Goal: Task Accomplishment & Management: Complete application form

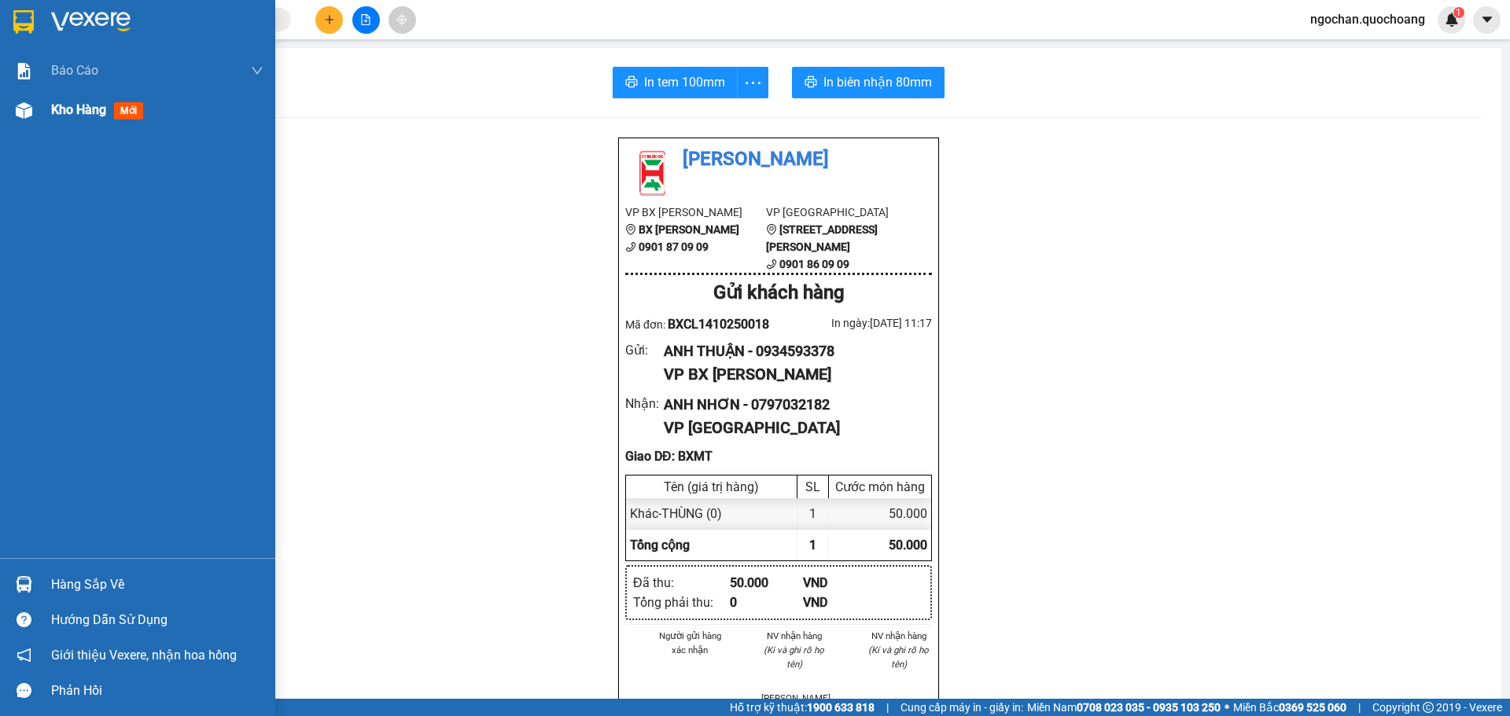
click at [22, 112] on img at bounding box center [24, 110] width 17 height 17
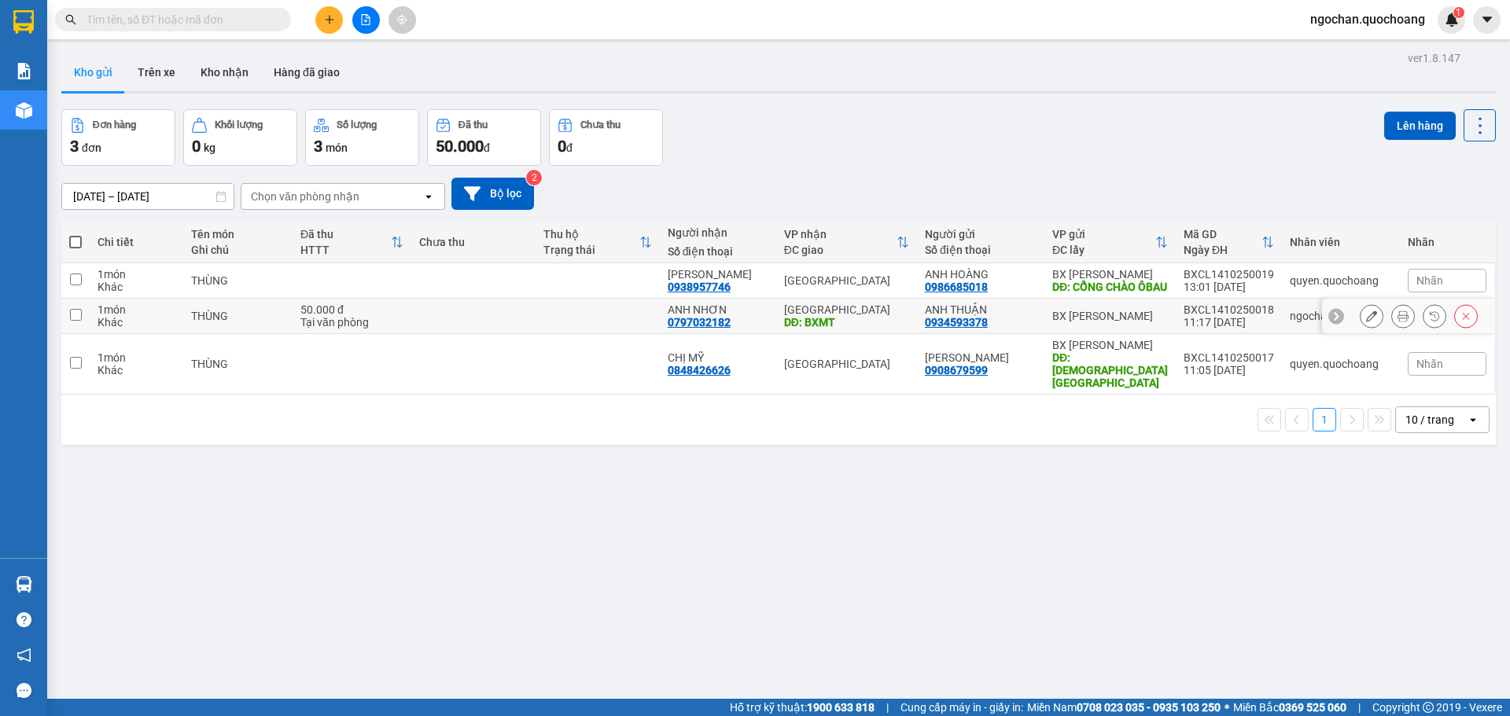
click at [78, 321] on input "checkbox" at bounding box center [76, 315] width 12 height 12
checkbox input "true"
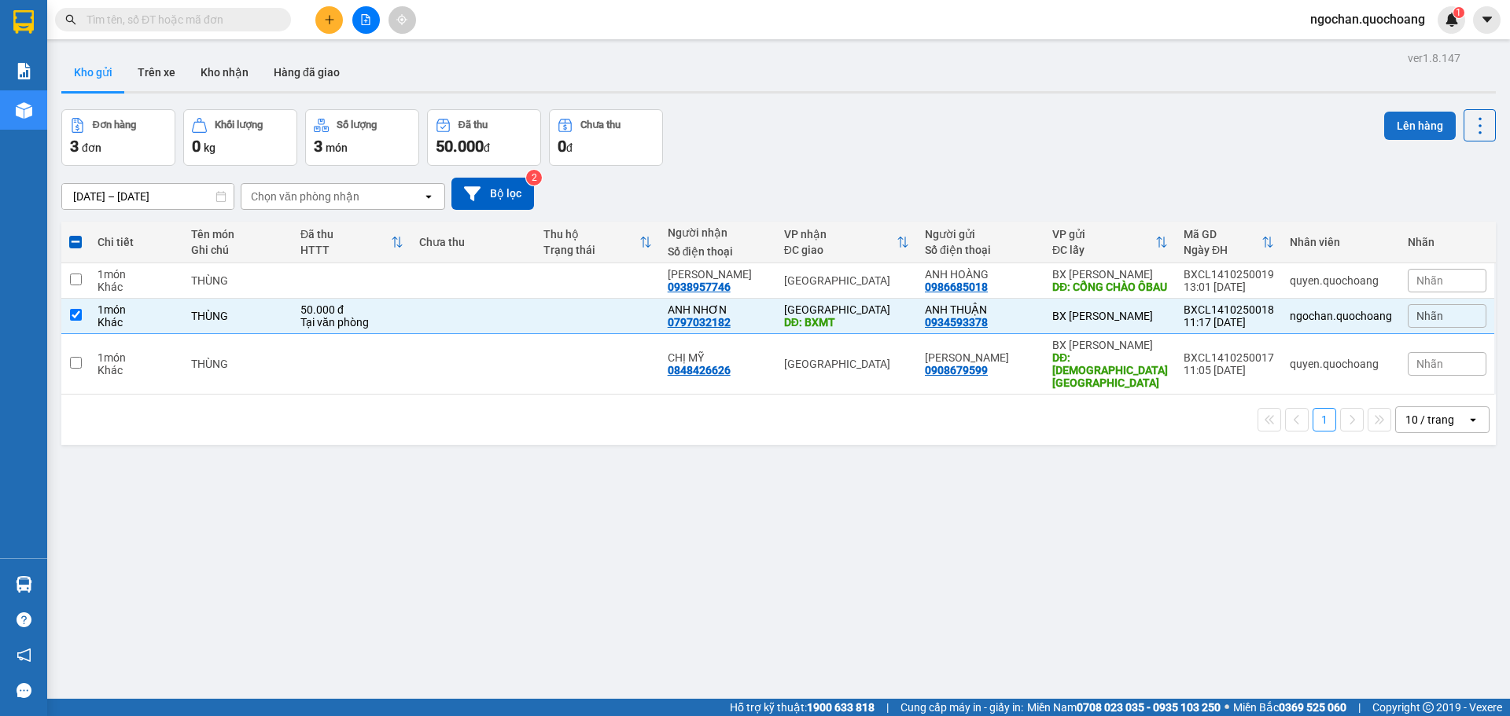
click at [1416, 122] on button "Lên hàng" at bounding box center [1420, 126] width 72 height 28
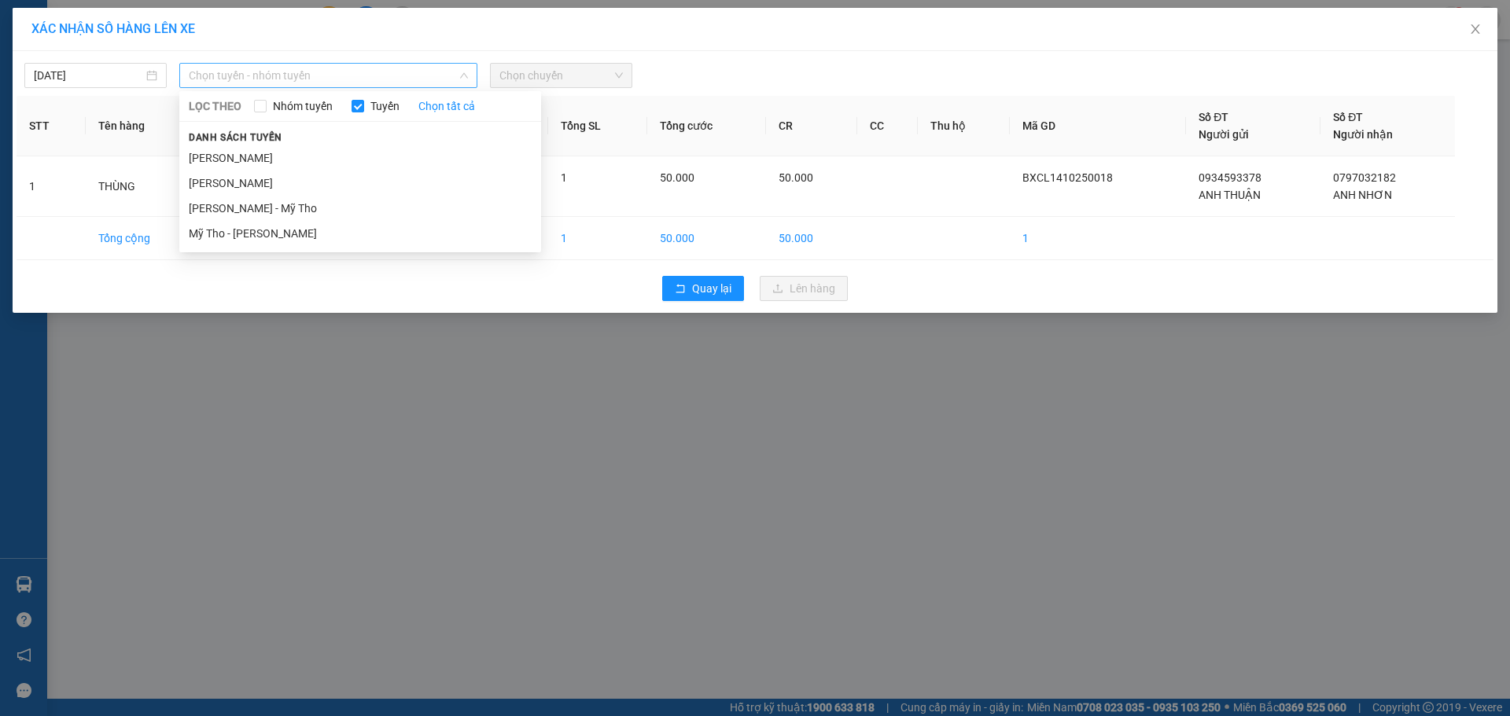
click at [466, 64] on span "Chọn tuyến - nhóm tuyến" at bounding box center [328, 76] width 279 height 24
click at [286, 160] on li "Cao Lãnh - Hồ Chí Minh" at bounding box center [360, 157] width 362 height 25
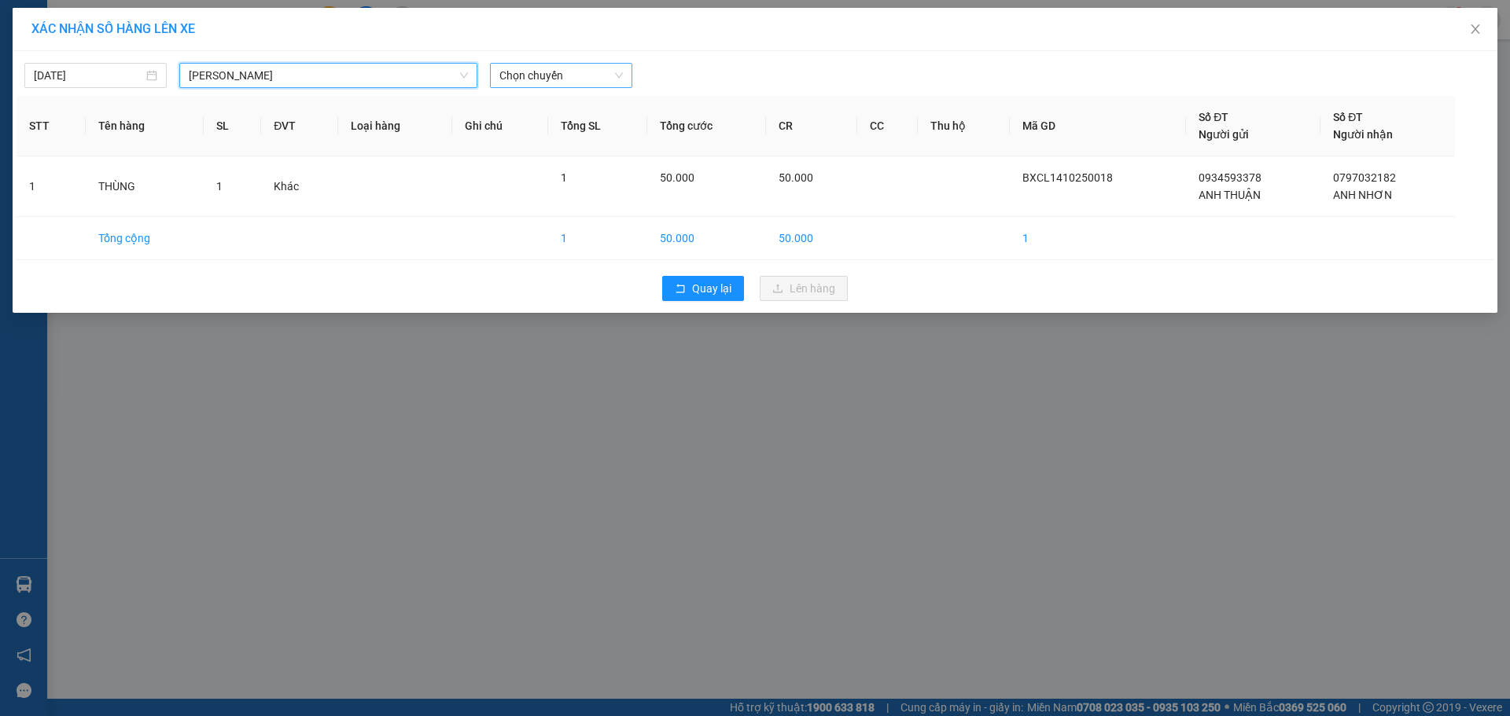
click at [619, 67] on span "Chọn chuyến" at bounding box center [560, 76] width 123 height 24
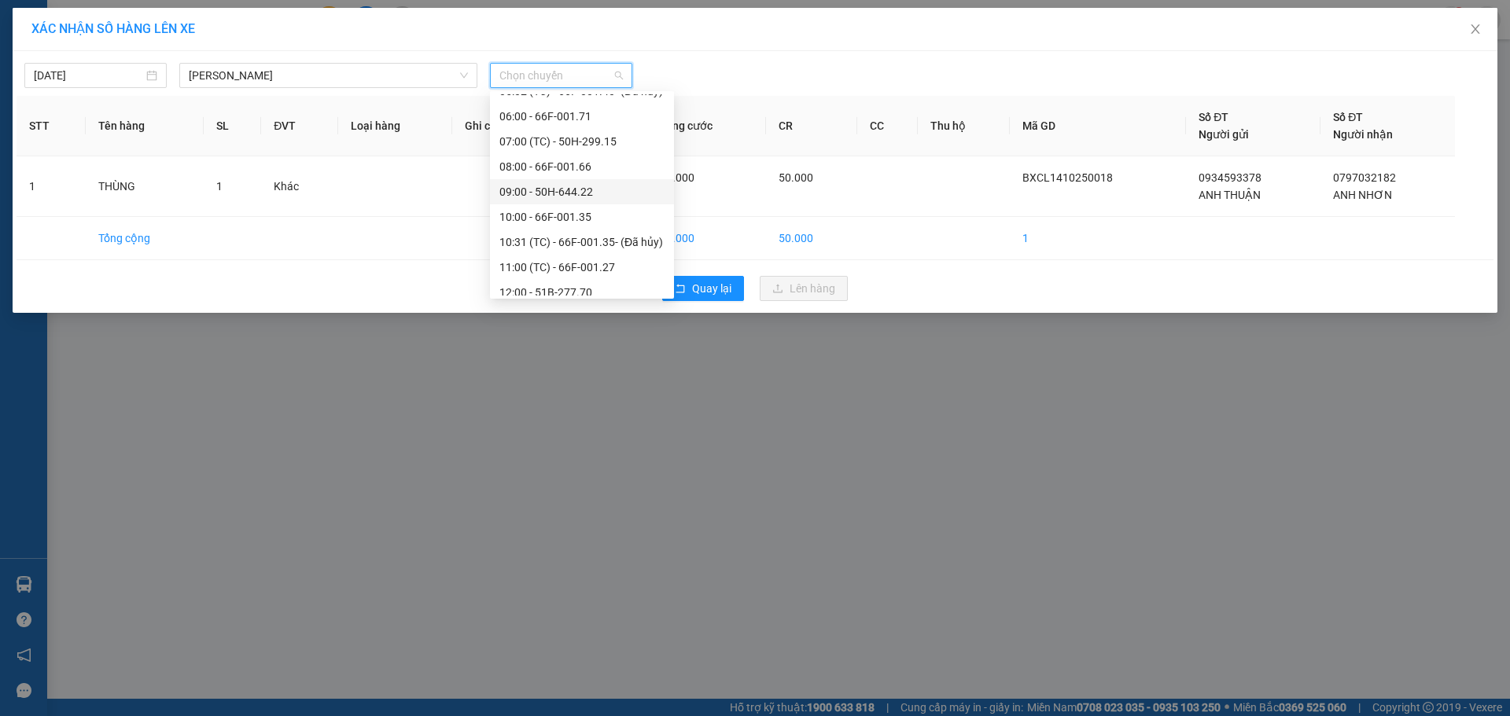
scroll to position [550, 0]
click at [584, 134] on div "12:00 - 51B-277.70" at bounding box center [581, 135] width 165 height 17
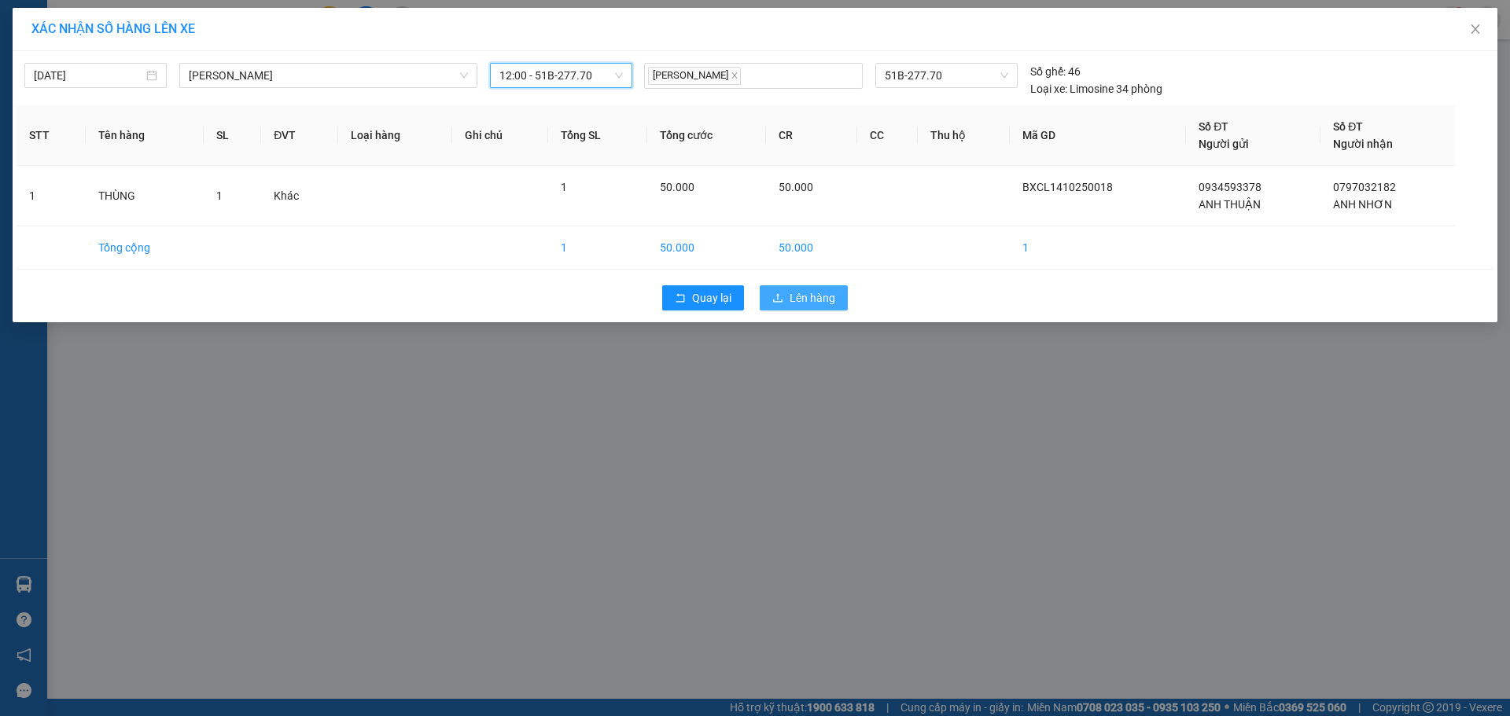
click at [823, 302] on span "Lên hàng" at bounding box center [813, 297] width 46 height 17
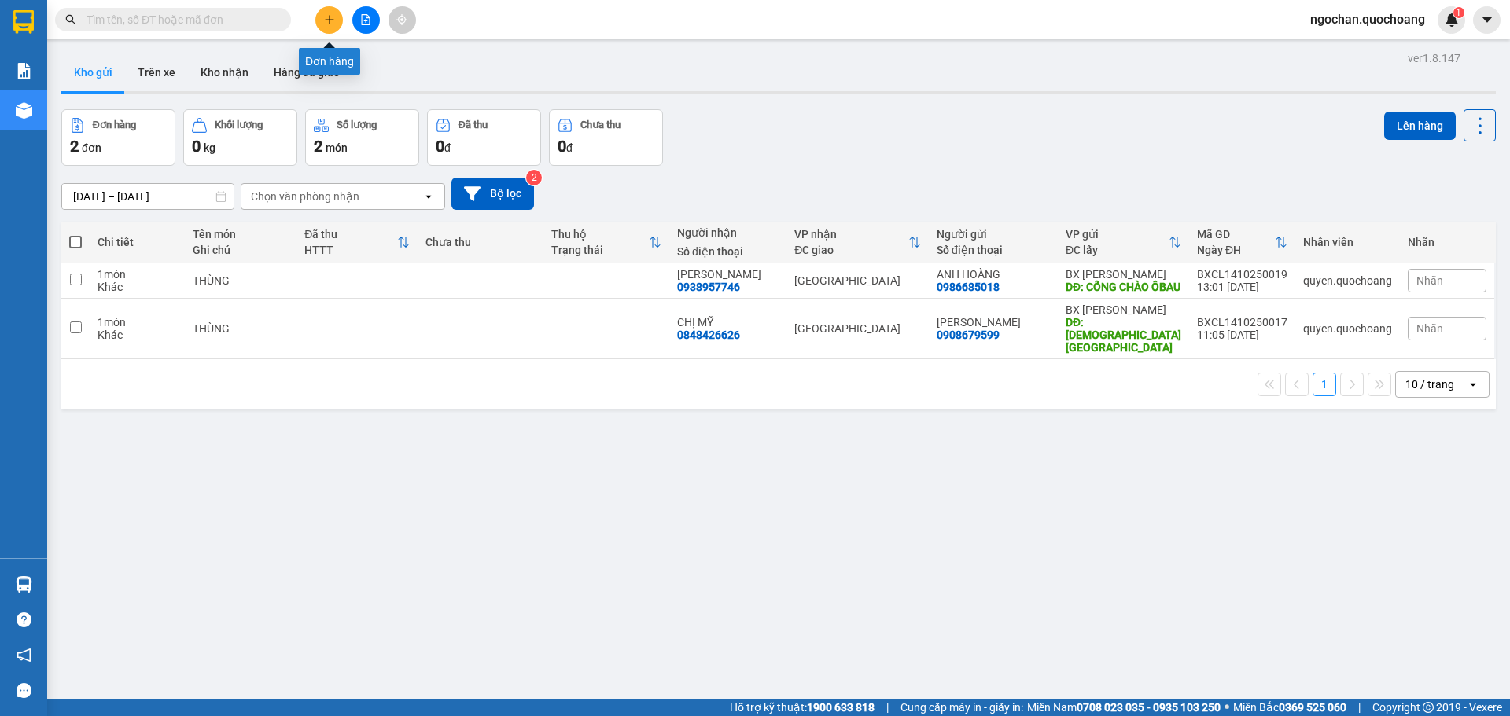
click at [333, 19] on icon "plus" at bounding box center [329, 19] width 11 height 11
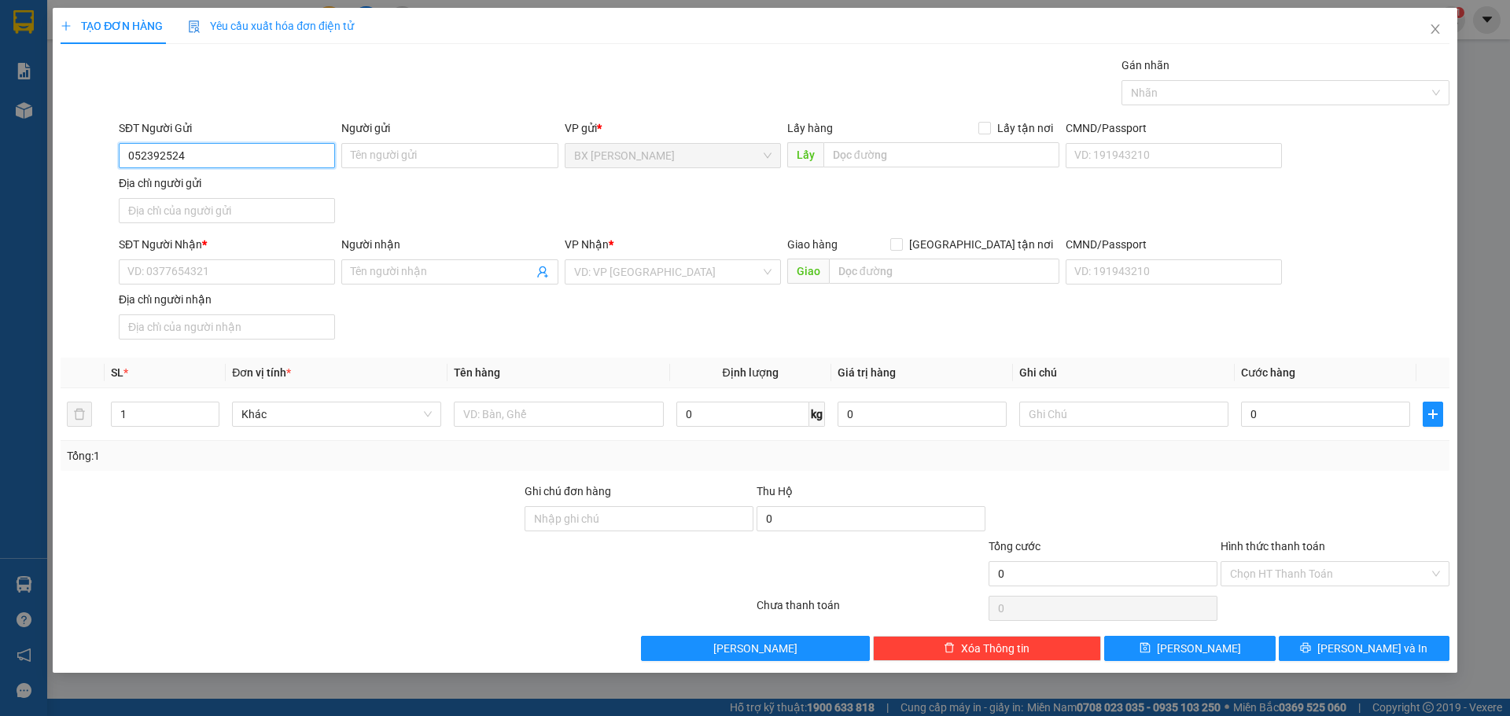
type input "0523925249"
click at [256, 190] on div "0523925249 - CHỊ LOAN" at bounding box center [226, 187] width 197 height 17
type input "CHỊ LOAN"
type input "0523925249"
click at [277, 272] on input "SĐT Người Nhận *" at bounding box center [227, 272] width 216 height 25
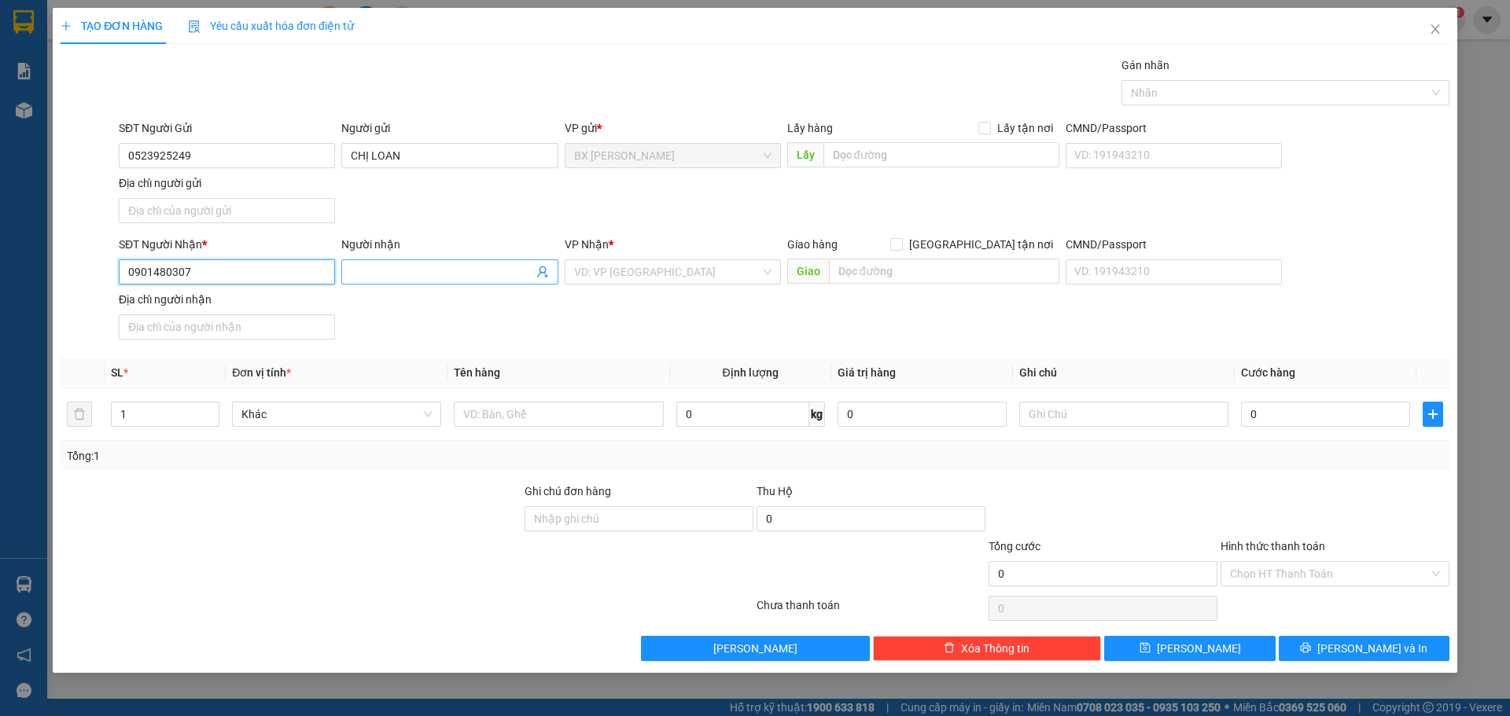
type input "0901480307"
click at [371, 265] on input "Người nhận" at bounding box center [442, 271] width 182 height 17
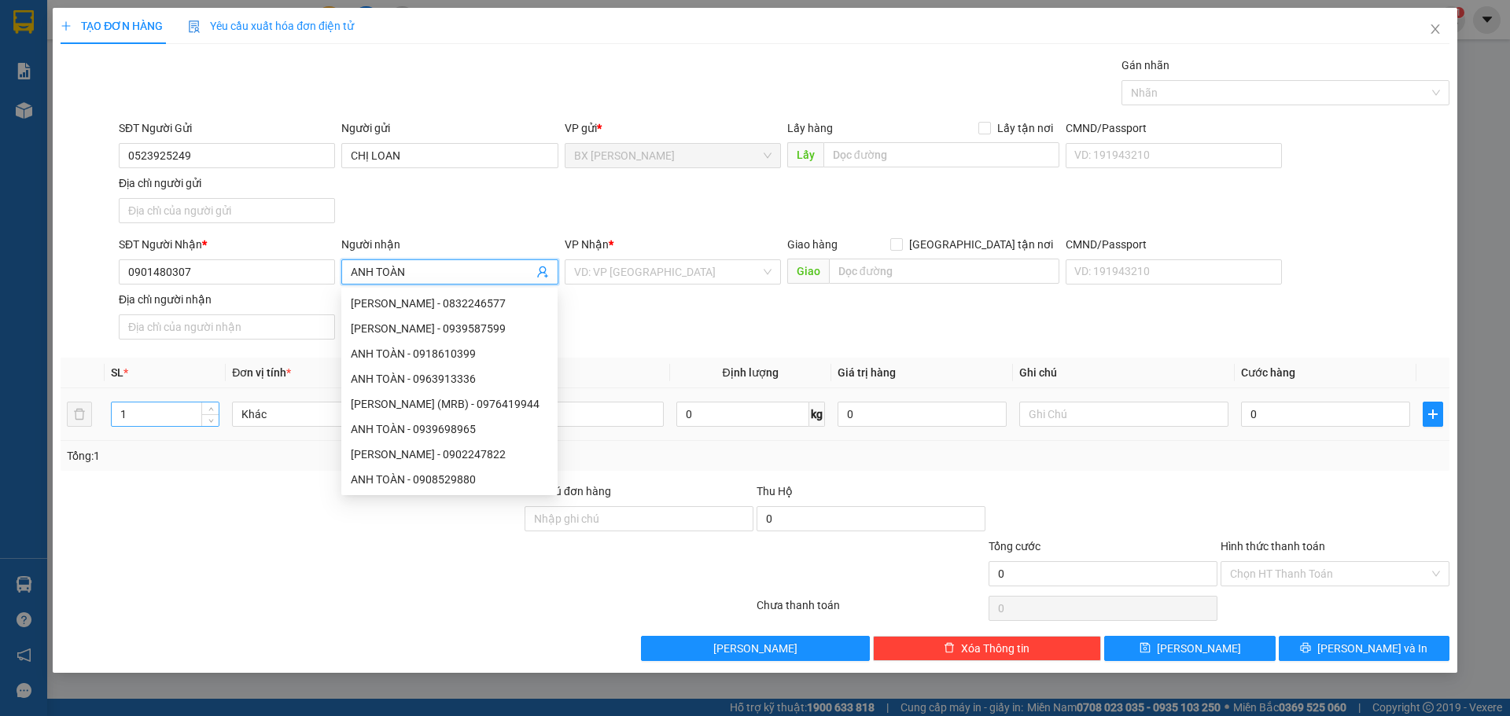
type input "ANH TOÀN"
click at [155, 409] on input "1" at bounding box center [165, 415] width 107 height 24
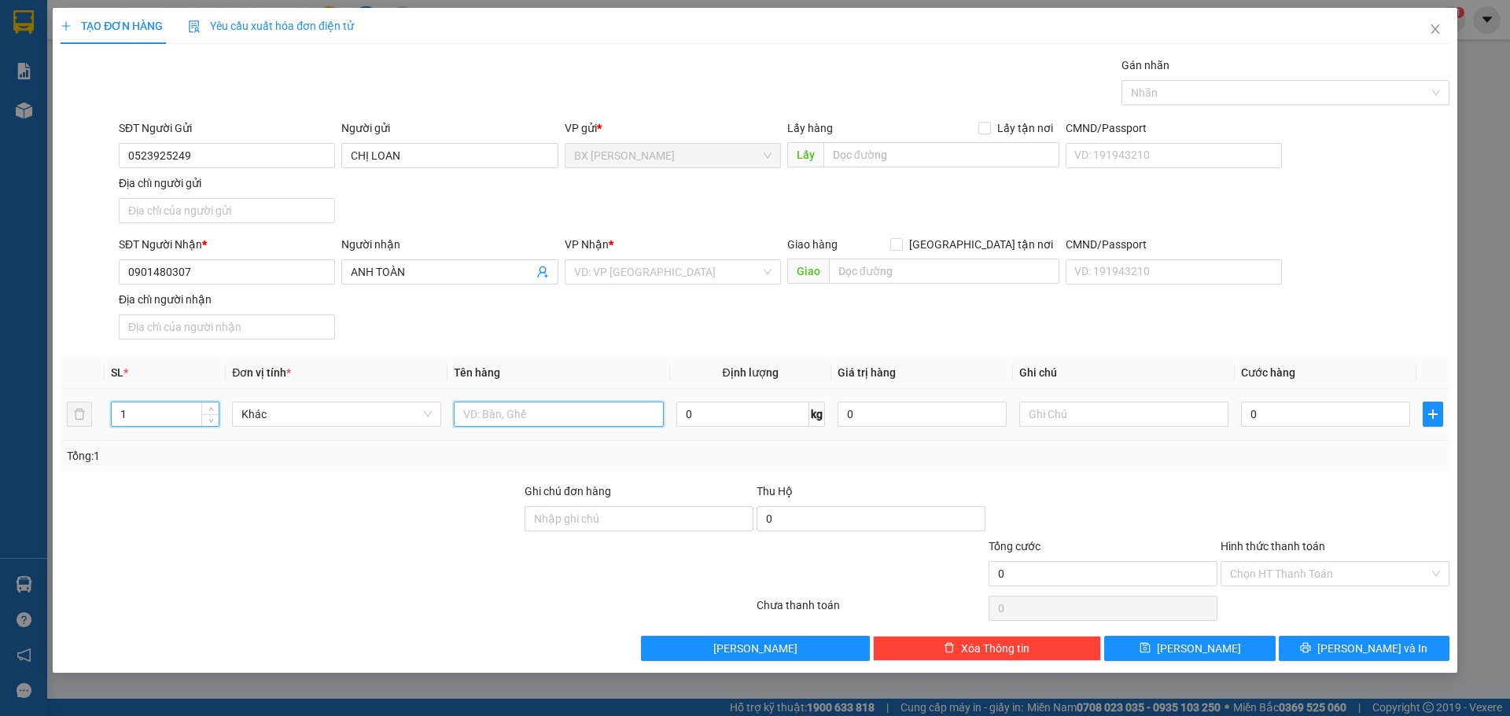
click at [531, 419] on input "text" at bounding box center [558, 414] width 209 height 25
click at [769, 269] on div "VD: VP Sài Gòn" at bounding box center [673, 272] width 216 height 25
type input "BỊCH"
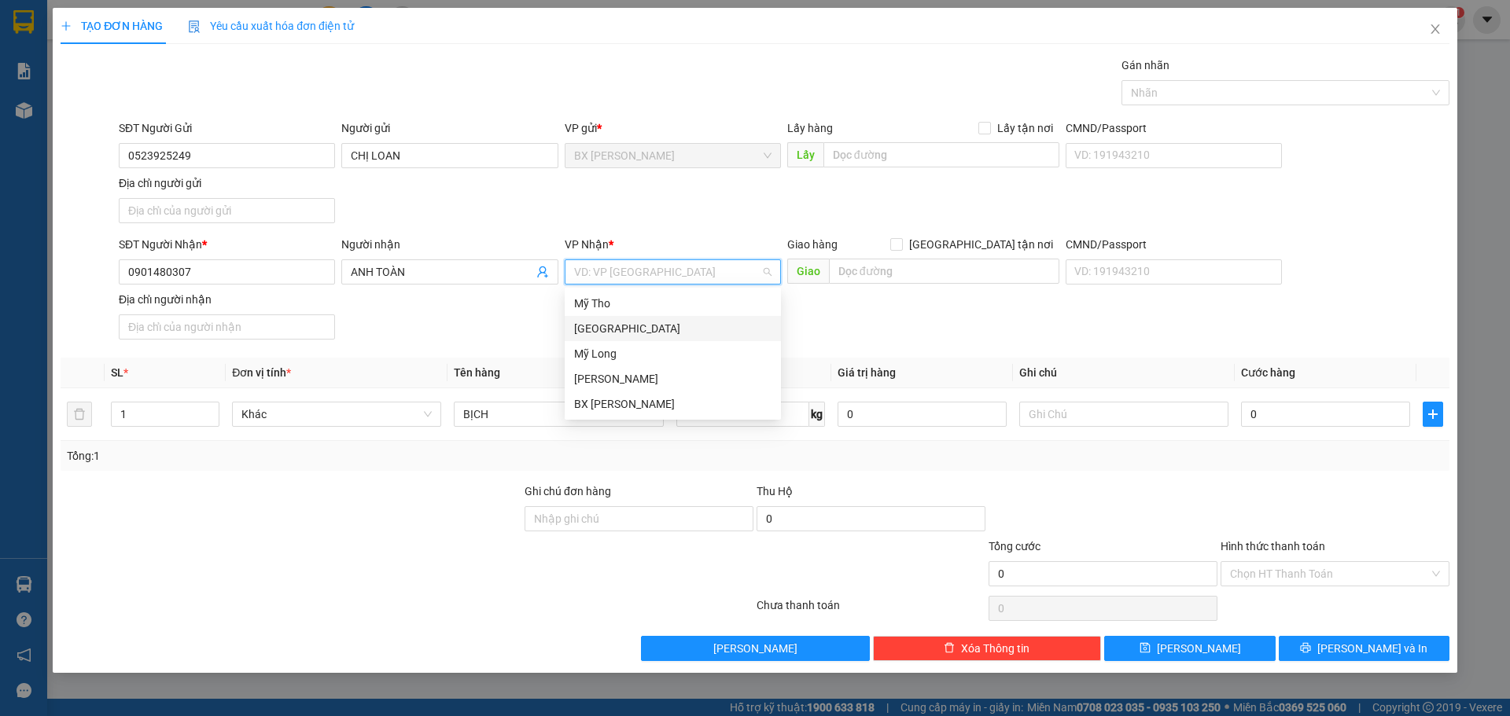
click at [685, 322] on div "Sài Gòn" at bounding box center [672, 328] width 197 height 17
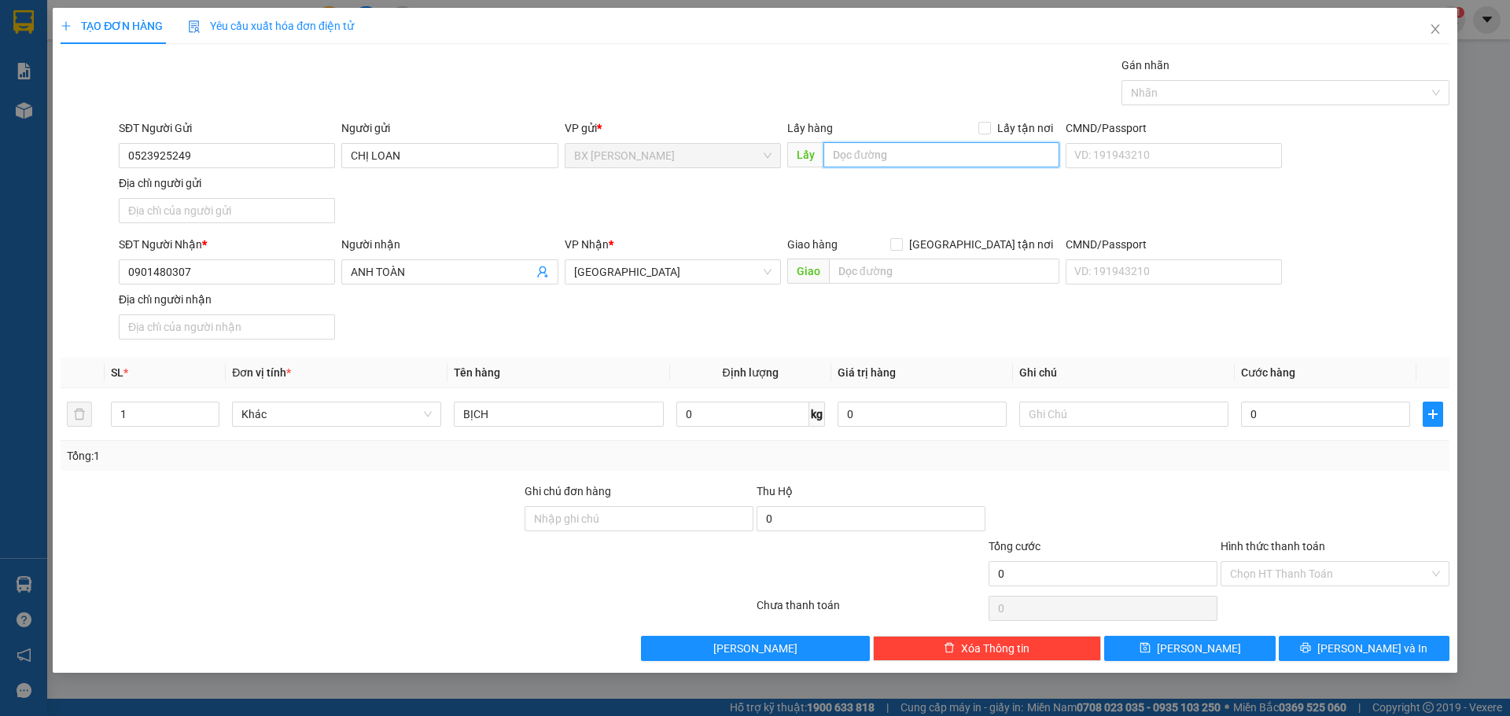
click at [883, 158] on input "text" at bounding box center [941, 154] width 236 height 25
type input "UB MỸ HỘI"
click at [1375, 650] on span "Lưu và In" at bounding box center [1372, 648] width 110 height 17
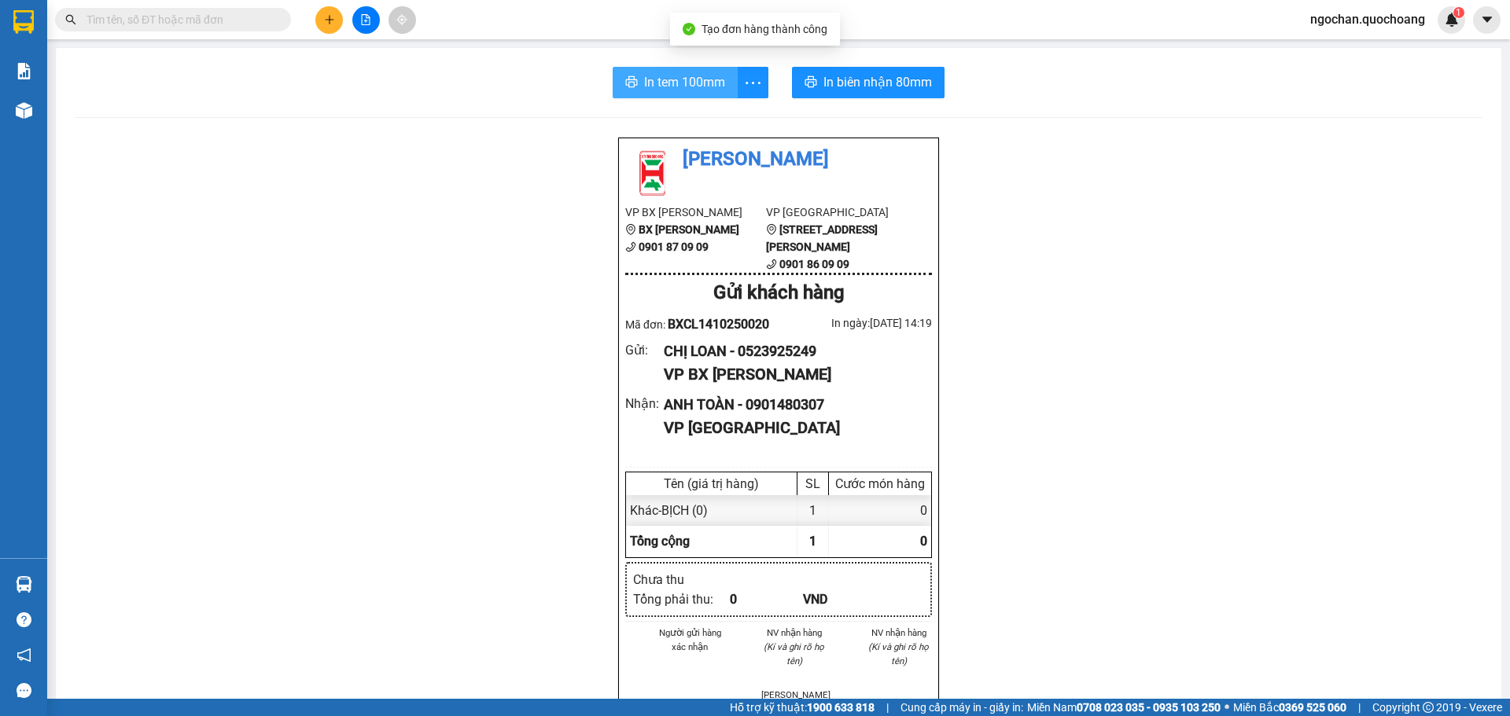
click at [713, 81] on span "In tem 100mm" at bounding box center [684, 82] width 81 height 20
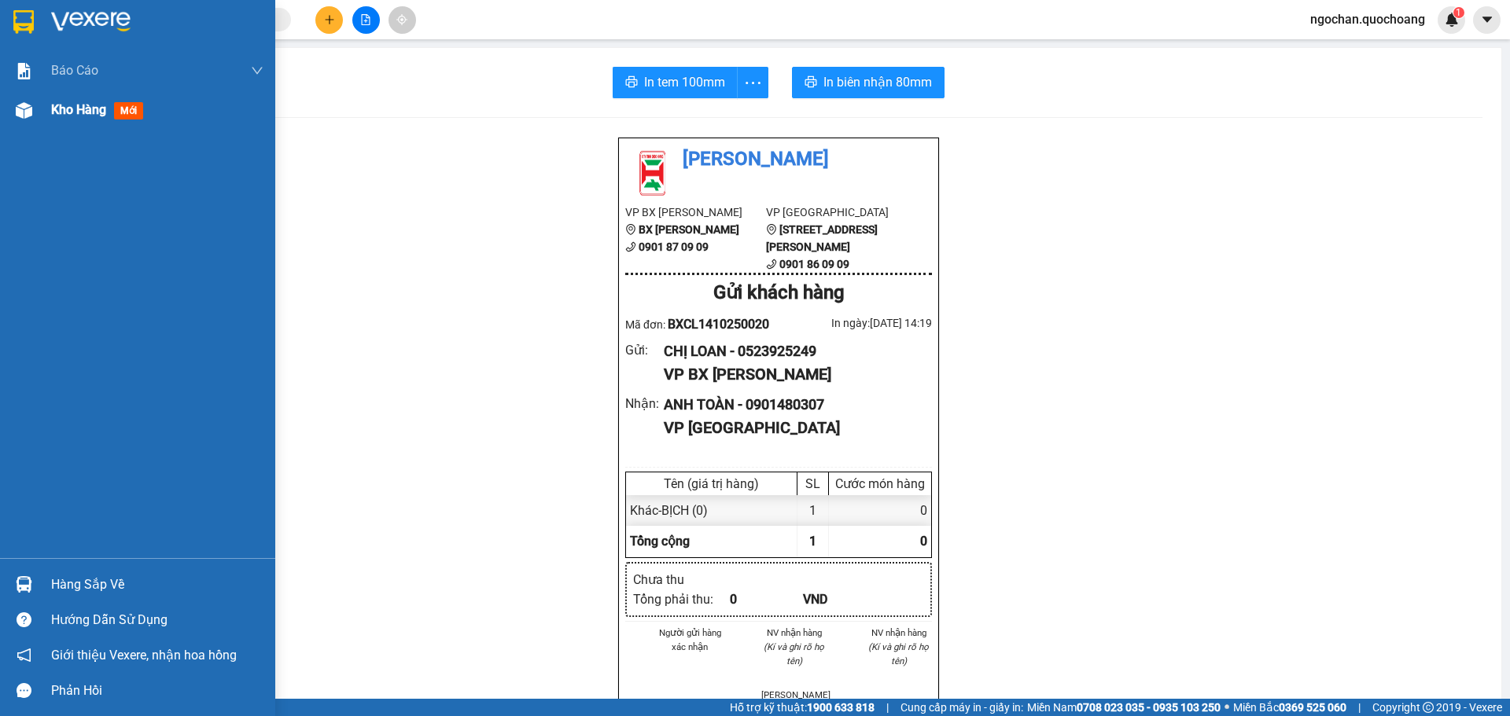
click at [25, 108] on img at bounding box center [24, 110] width 17 height 17
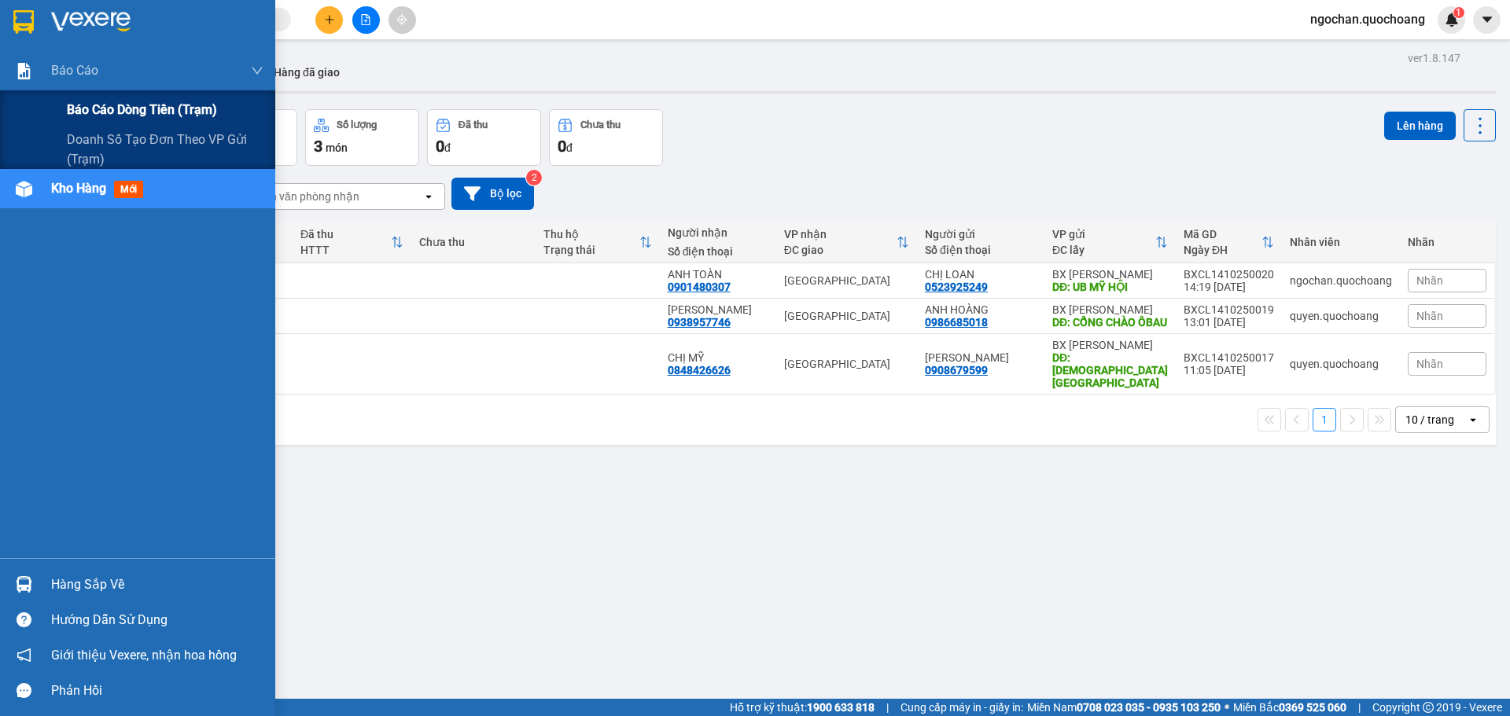
click at [90, 105] on span "Báo cáo dòng tiền (trạm)" at bounding box center [142, 110] width 150 height 20
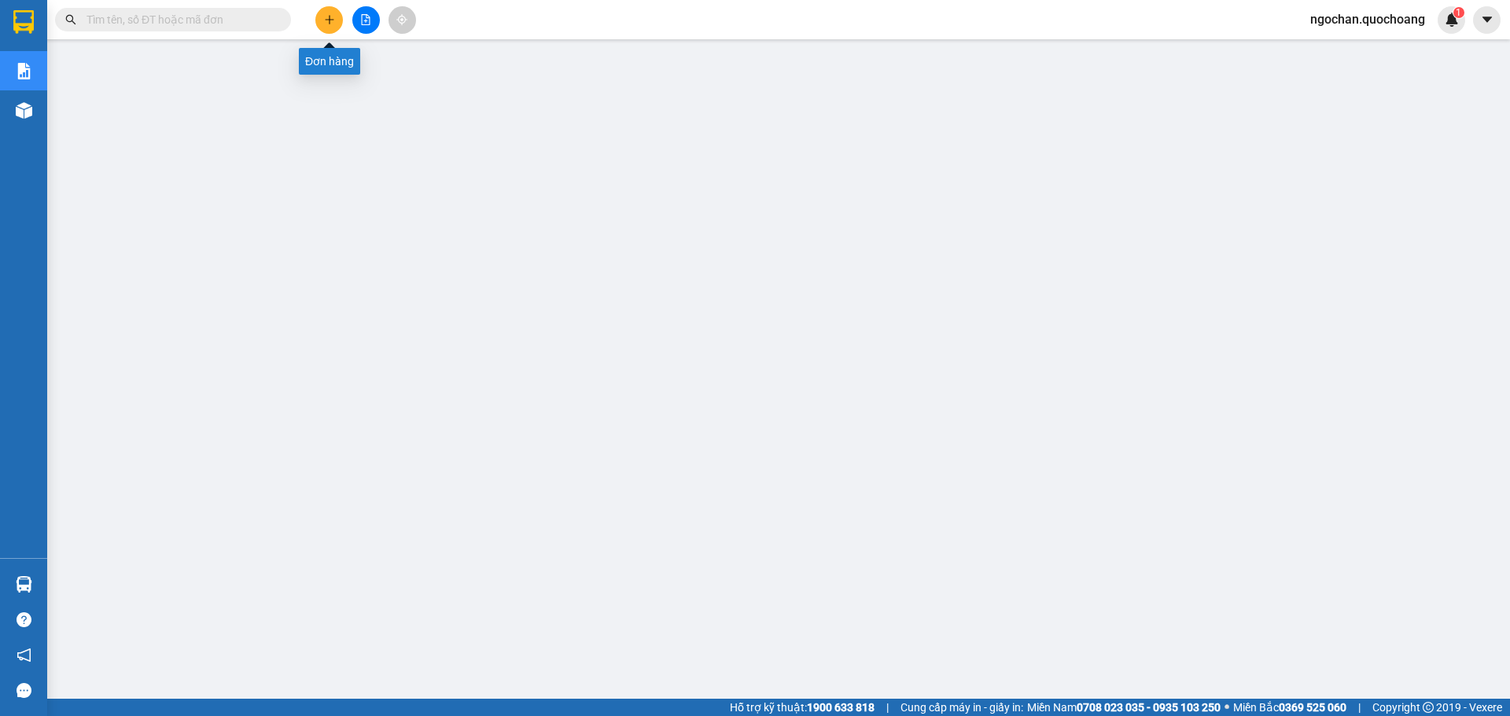
click at [330, 22] on icon "plus" at bounding box center [329, 19] width 1 height 9
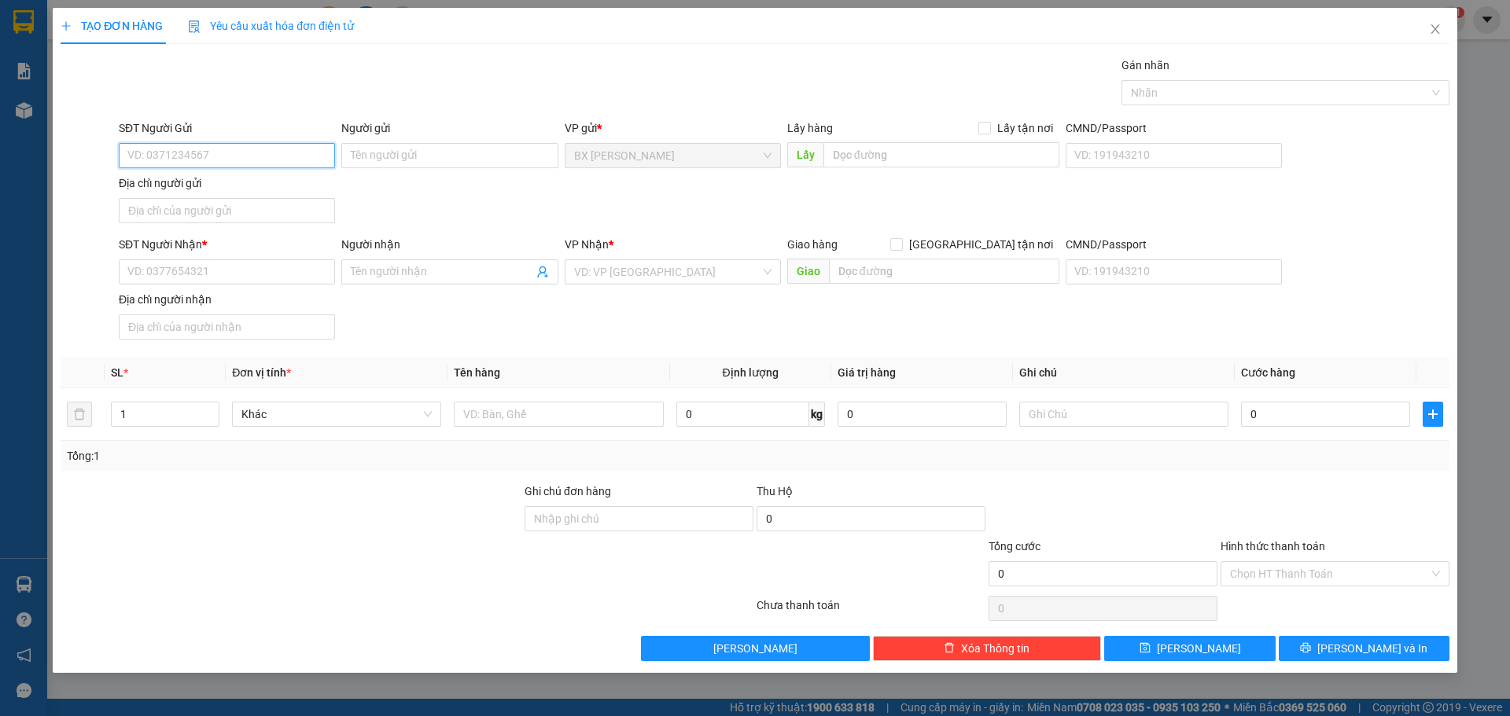
click at [193, 156] on input "SĐT Người Gửi" at bounding box center [227, 155] width 216 height 25
type input "0388519935"
click at [250, 193] on div "0388519935 - CHỊ ÚT" at bounding box center [226, 187] width 197 height 17
type input "CHỊ ÚT"
type input "0388519935"
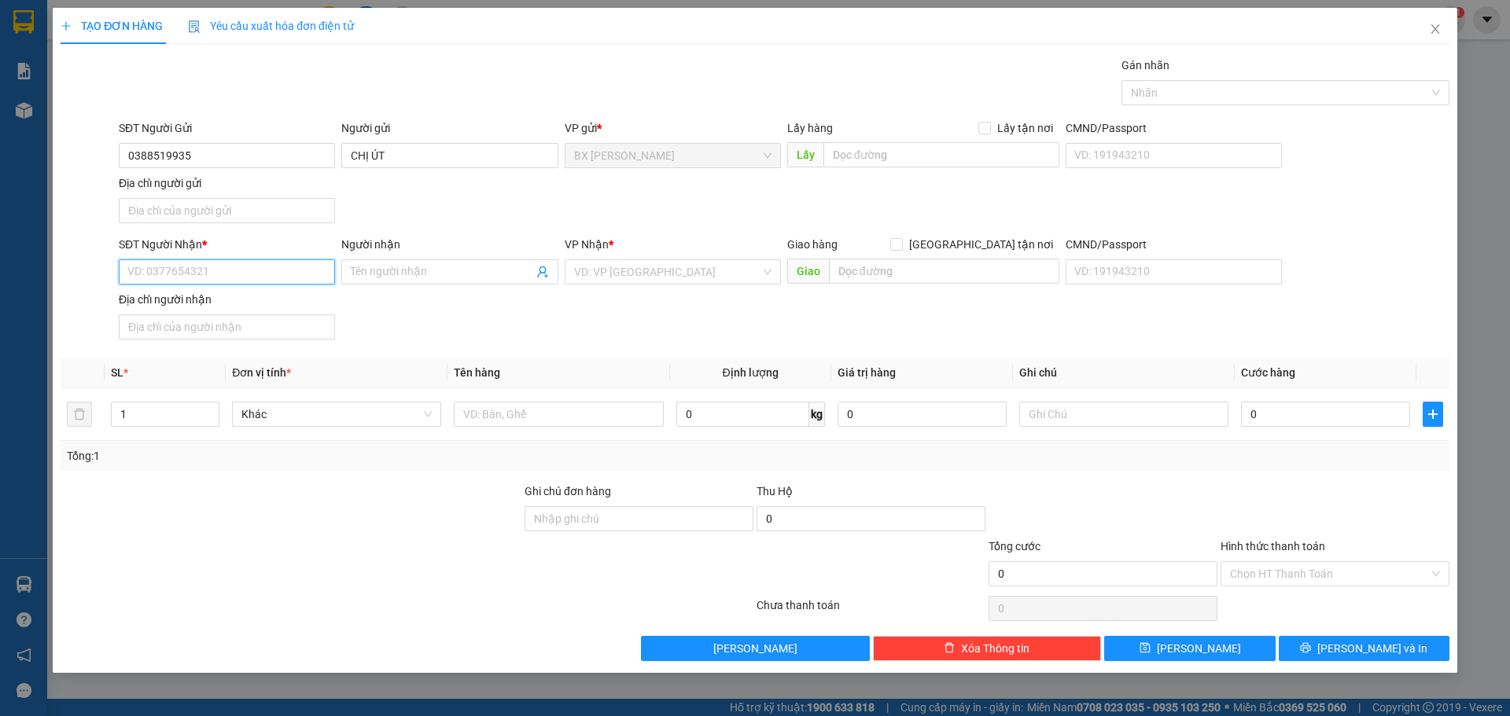
click at [234, 269] on input "SĐT Người Nhận *" at bounding box center [227, 272] width 216 height 25
type input "0938193238"
click at [234, 299] on div "0938193238 - ANH GIÀU" at bounding box center [226, 303] width 197 height 17
type input "ANH GIÀU"
type input "0938193238"
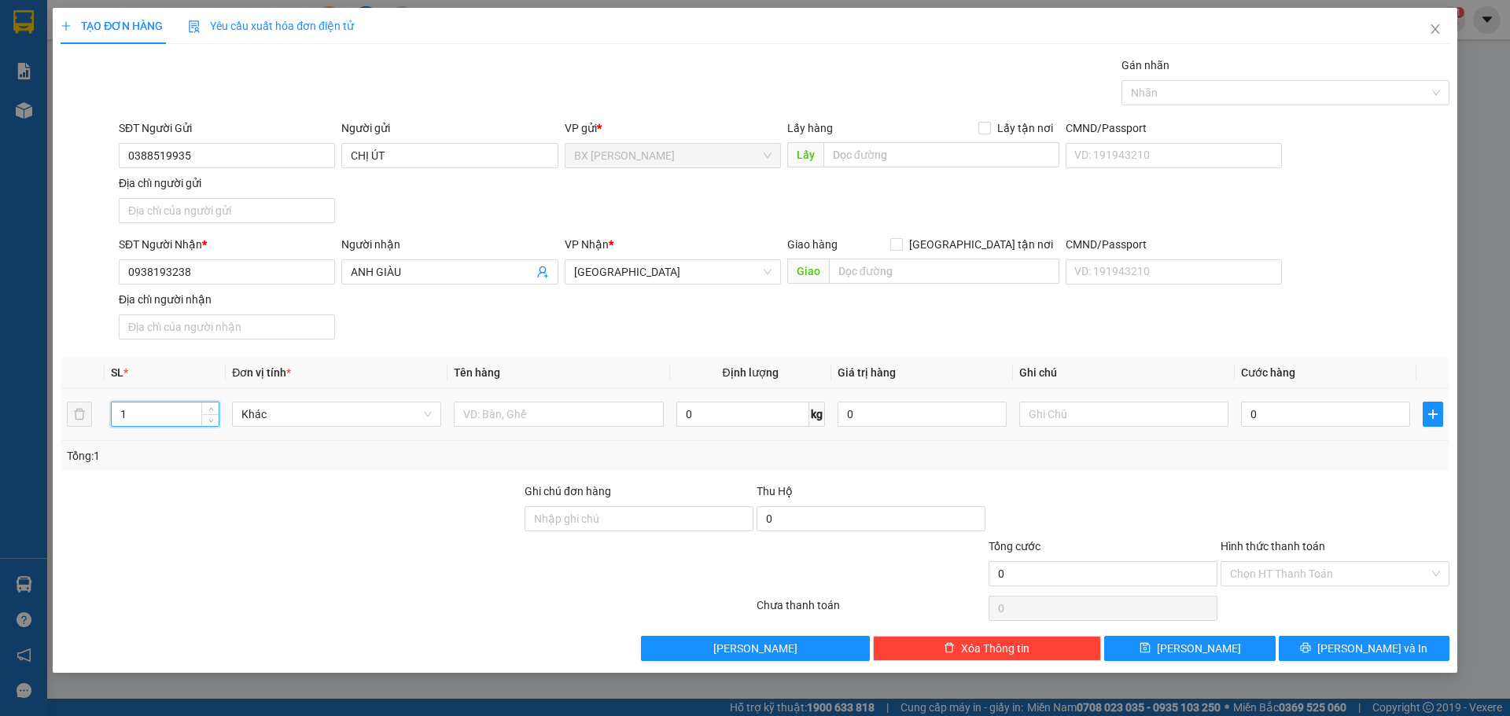
click at [158, 415] on input "1" at bounding box center [165, 415] width 107 height 24
type input "2"
click at [215, 408] on span "up" at bounding box center [210, 410] width 9 height 9
click at [497, 413] on input "text" at bounding box center [558, 414] width 209 height 25
type input "THÙNG"
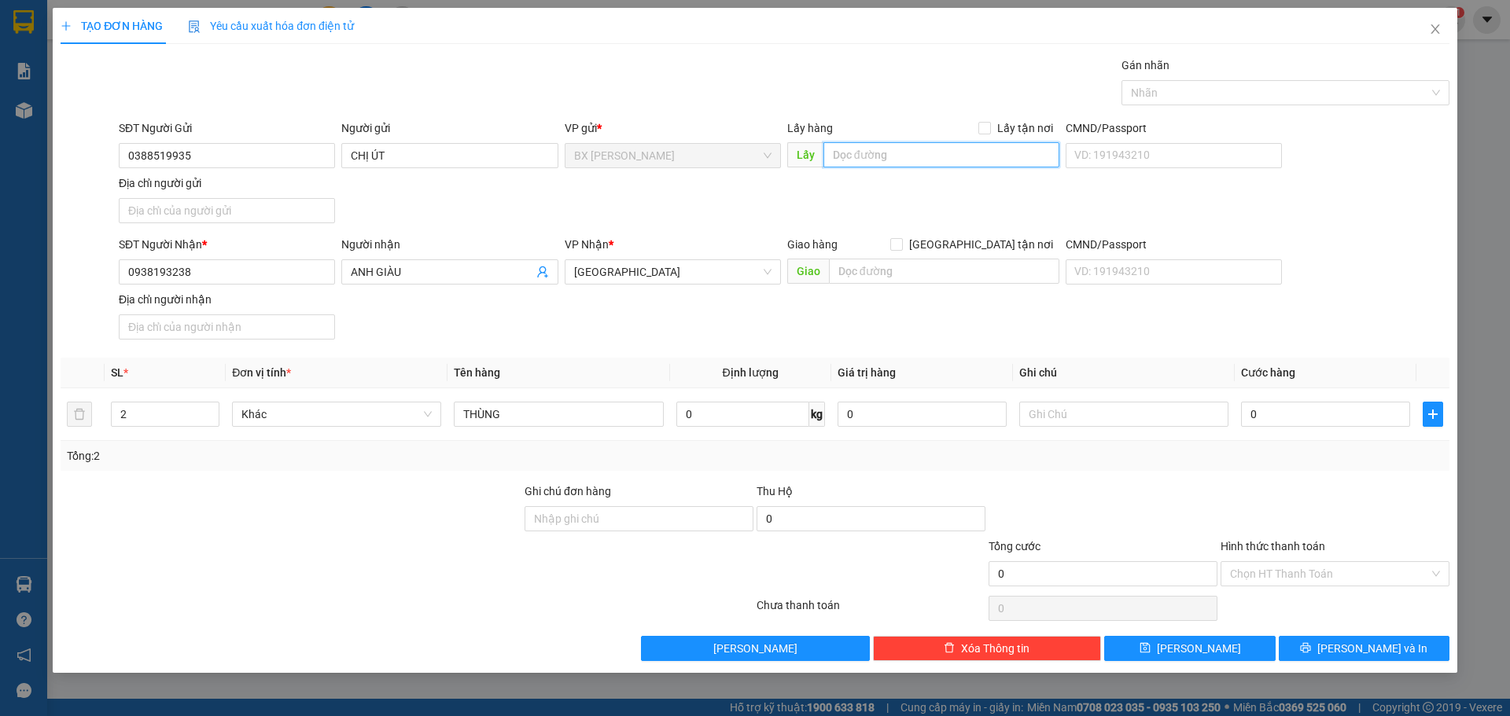
click at [867, 156] on input "text" at bounding box center [941, 154] width 236 height 25
type input "VỰA 4 SANG 3"
click at [1408, 643] on button "Lưu và In" at bounding box center [1364, 648] width 171 height 25
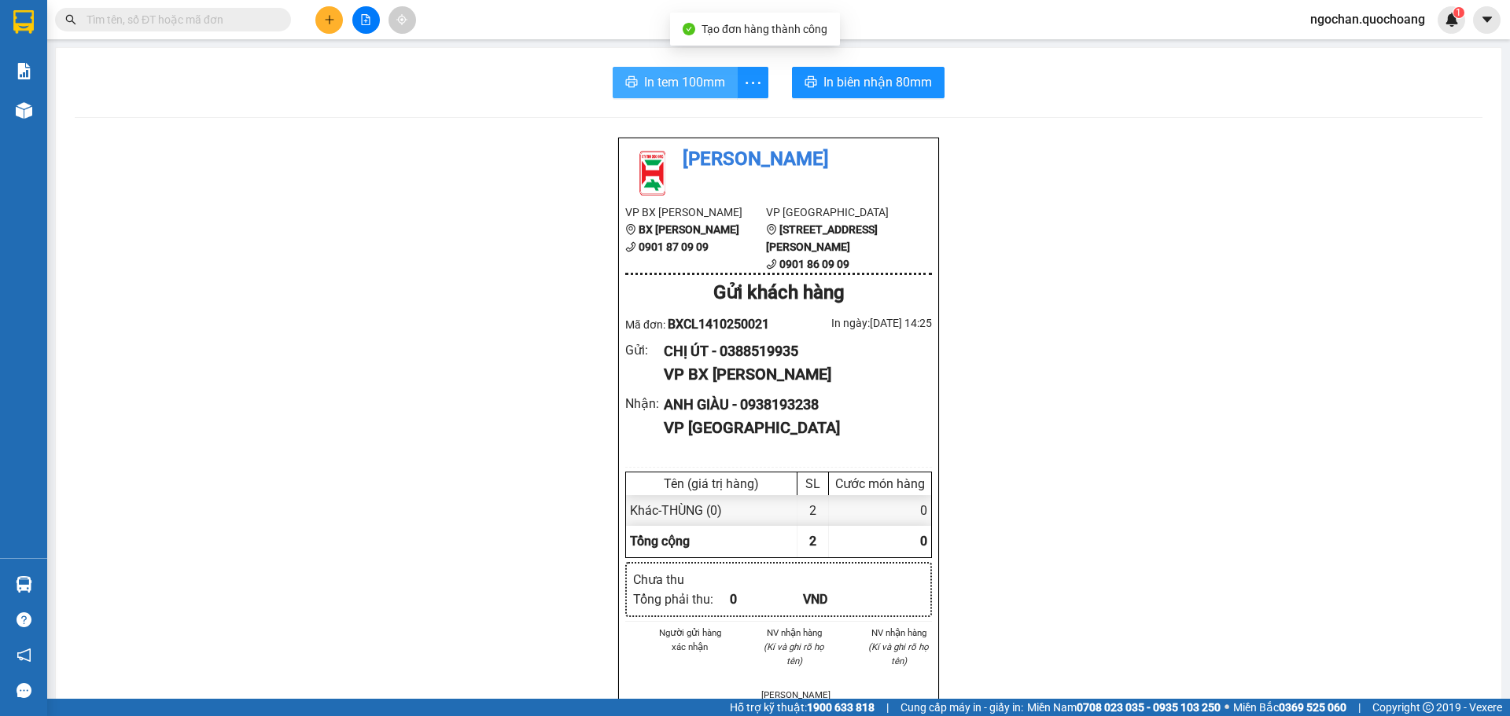
click at [698, 78] on span "In tem 100mm" at bounding box center [684, 82] width 81 height 20
click at [694, 78] on span "In tem 100mm" at bounding box center [684, 82] width 81 height 20
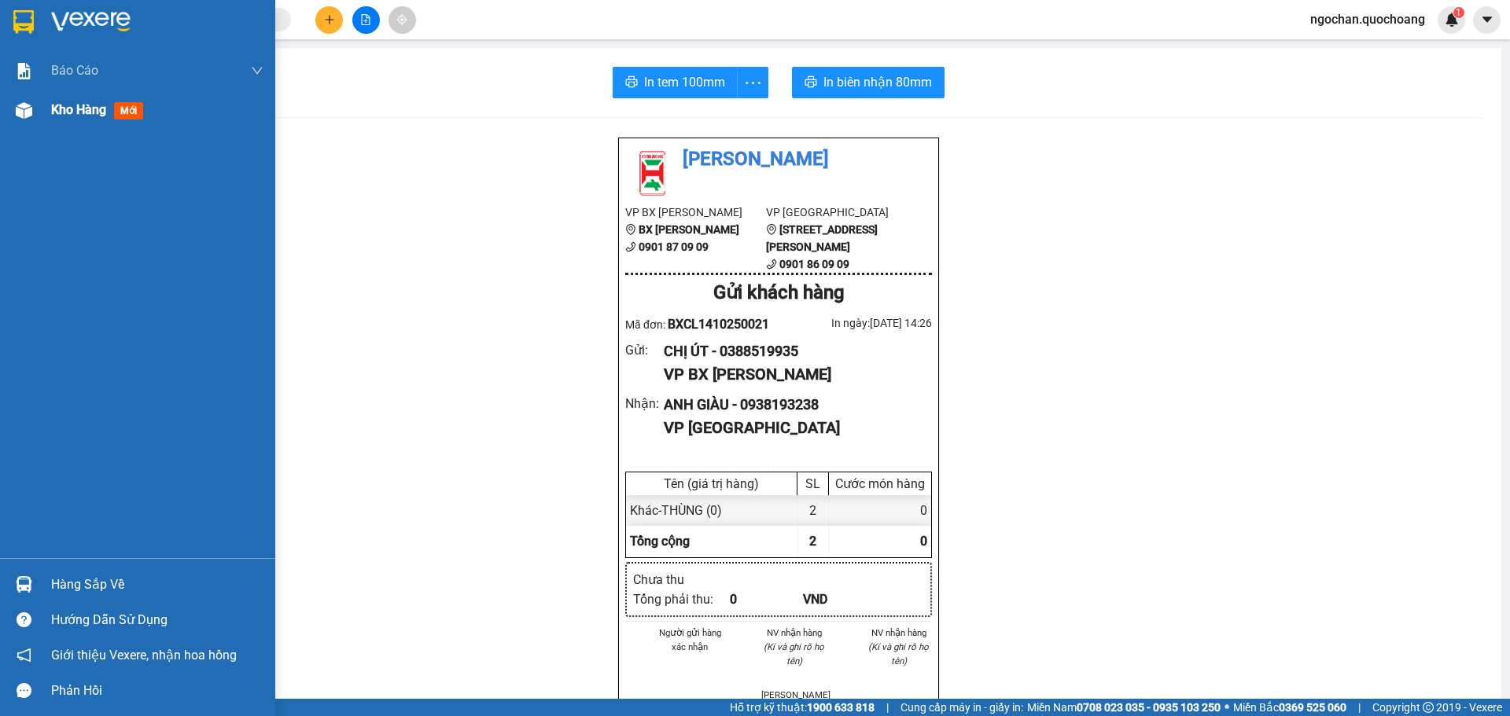
click at [25, 102] on img at bounding box center [24, 110] width 17 height 17
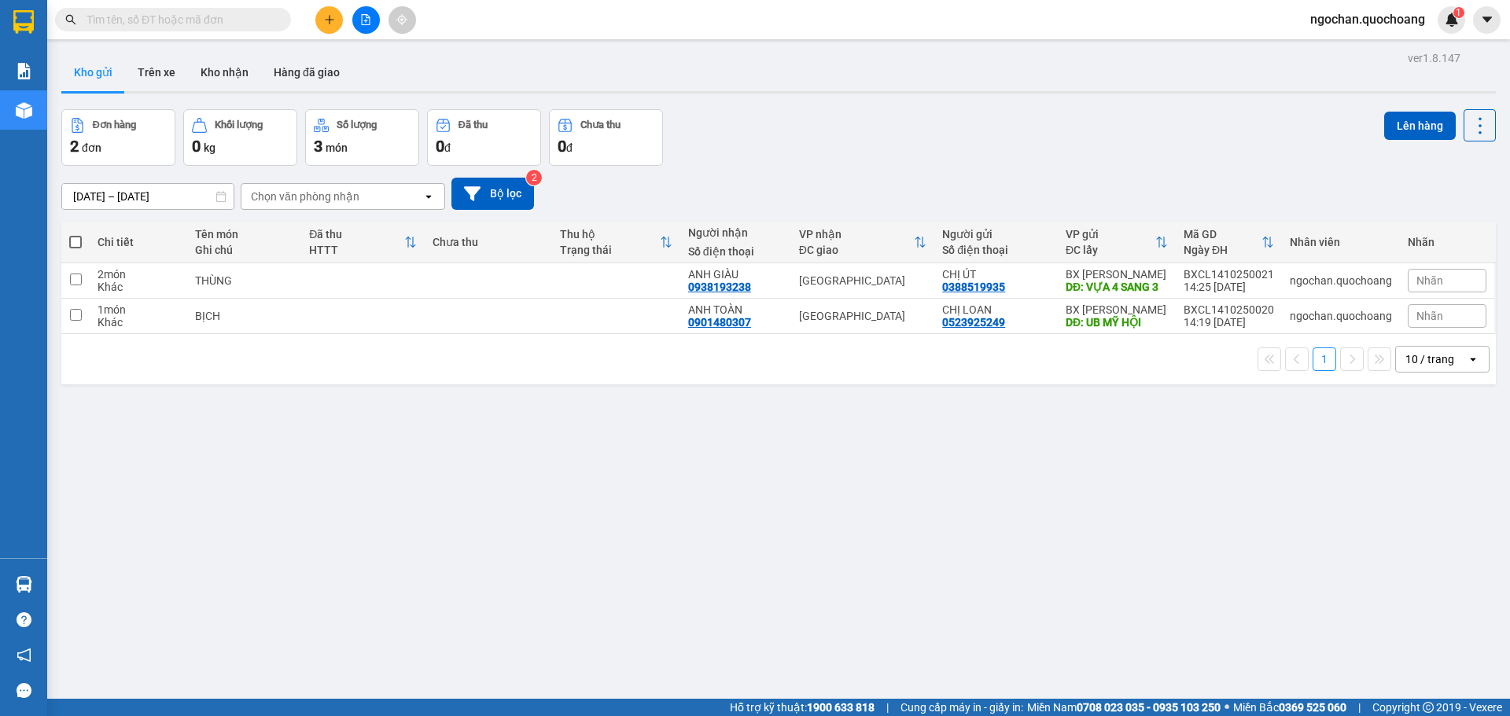
click at [1345, 20] on span "ngochan.quochoang" at bounding box center [1368, 19] width 140 height 20
click at [1353, 43] on span "Đăng xuất" at bounding box center [1374, 48] width 108 height 17
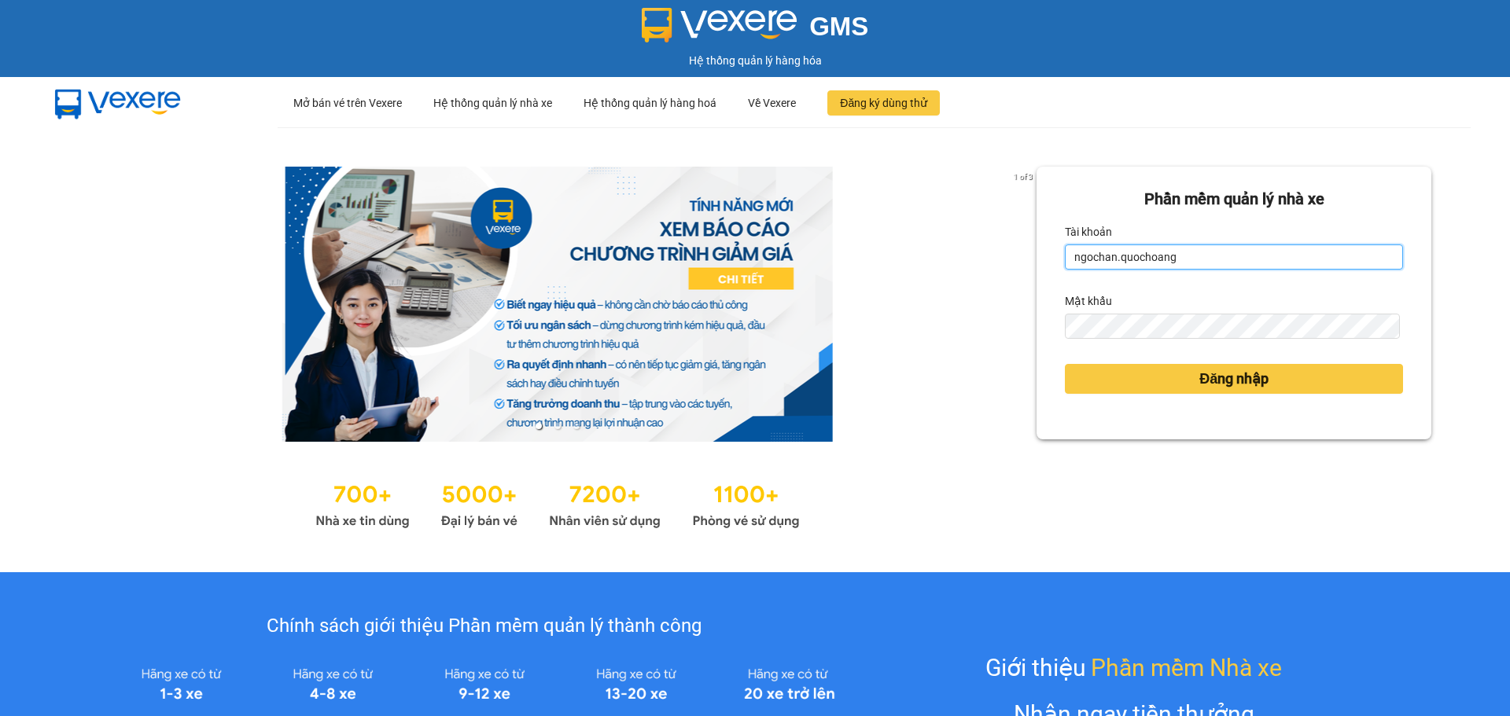
click at [1238, 246] on input "ngochan.quochoang" at bounding box center [1234, 257] width 338 height 25
type input "vy.quochoang"
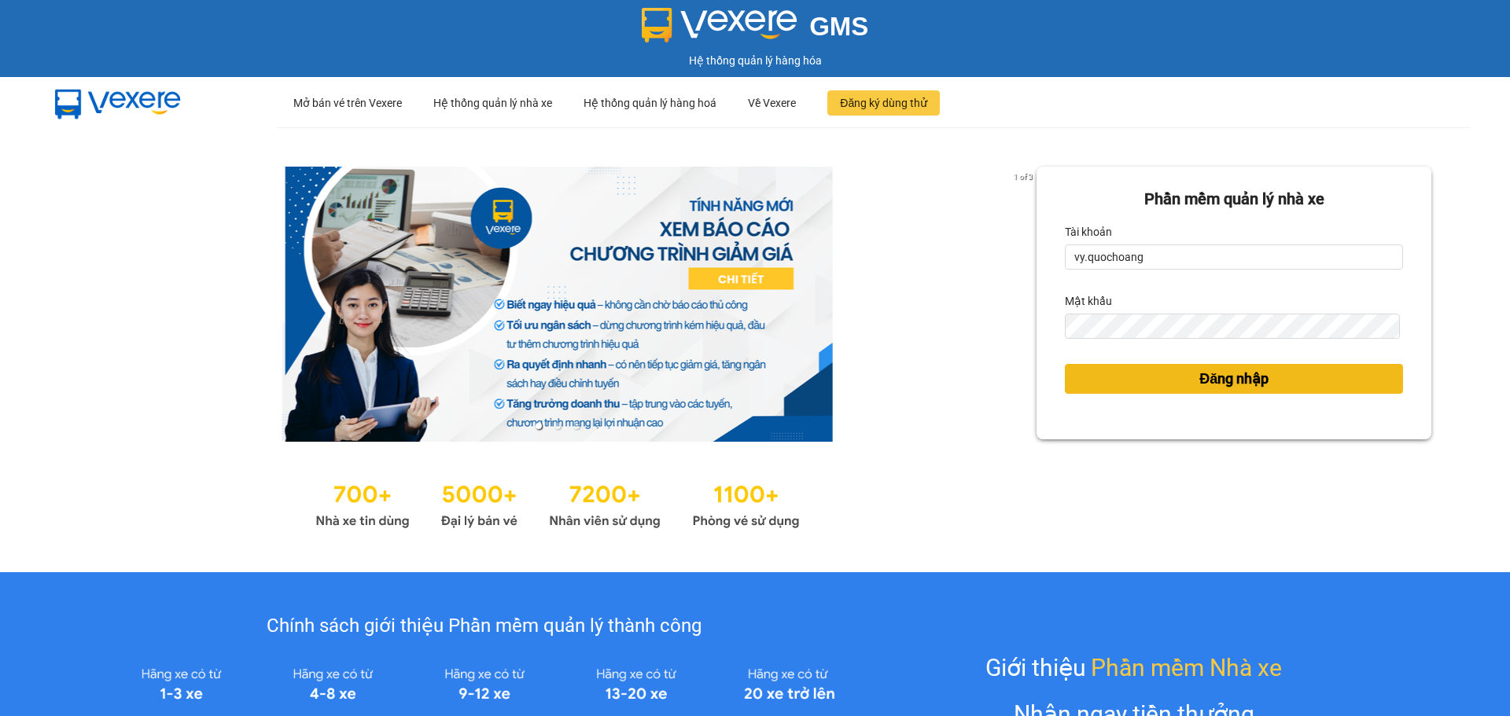
click at [1224, 377] on span "Đăng nhập" at bounding box center [1233, 379] width 69 height 22
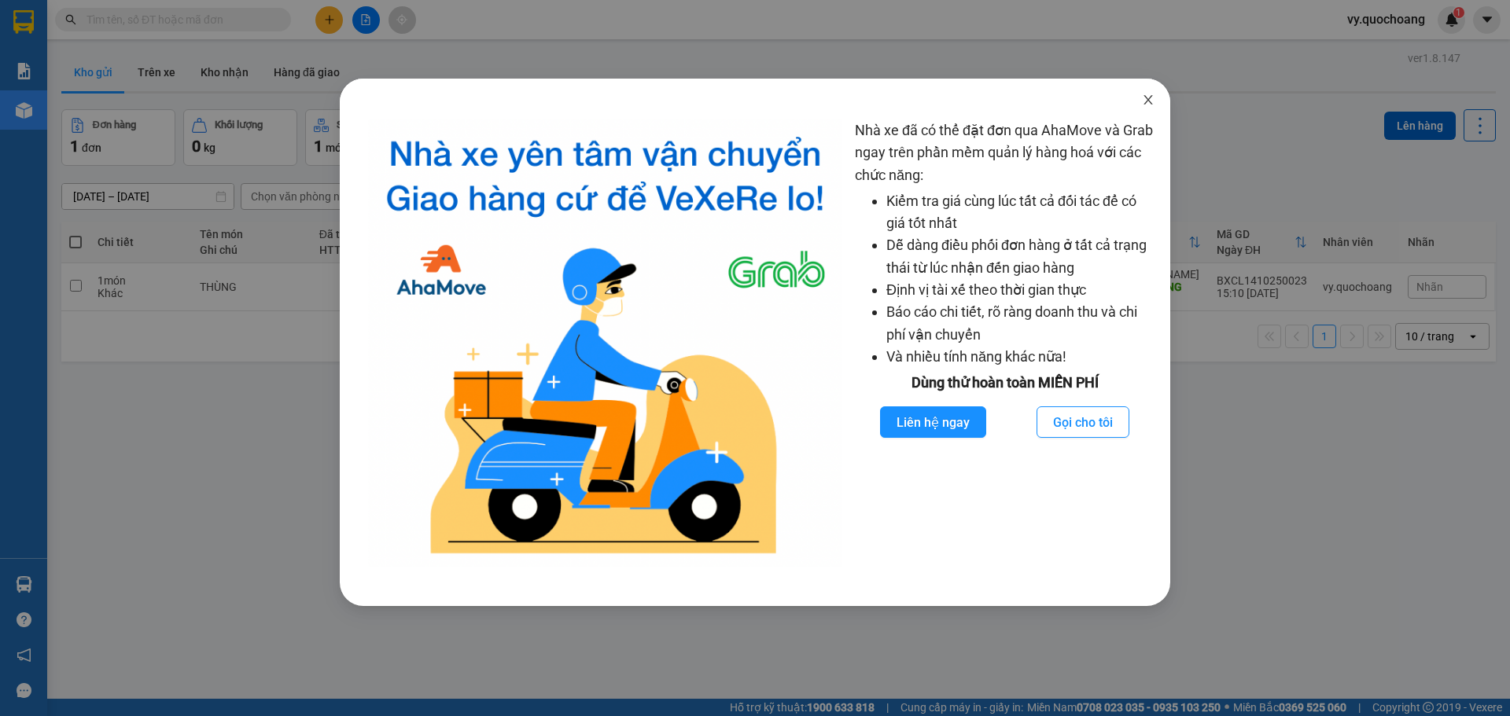
click at [1139, 104] on span "Close" at bounding box center [1148, 101] width 44 height 44
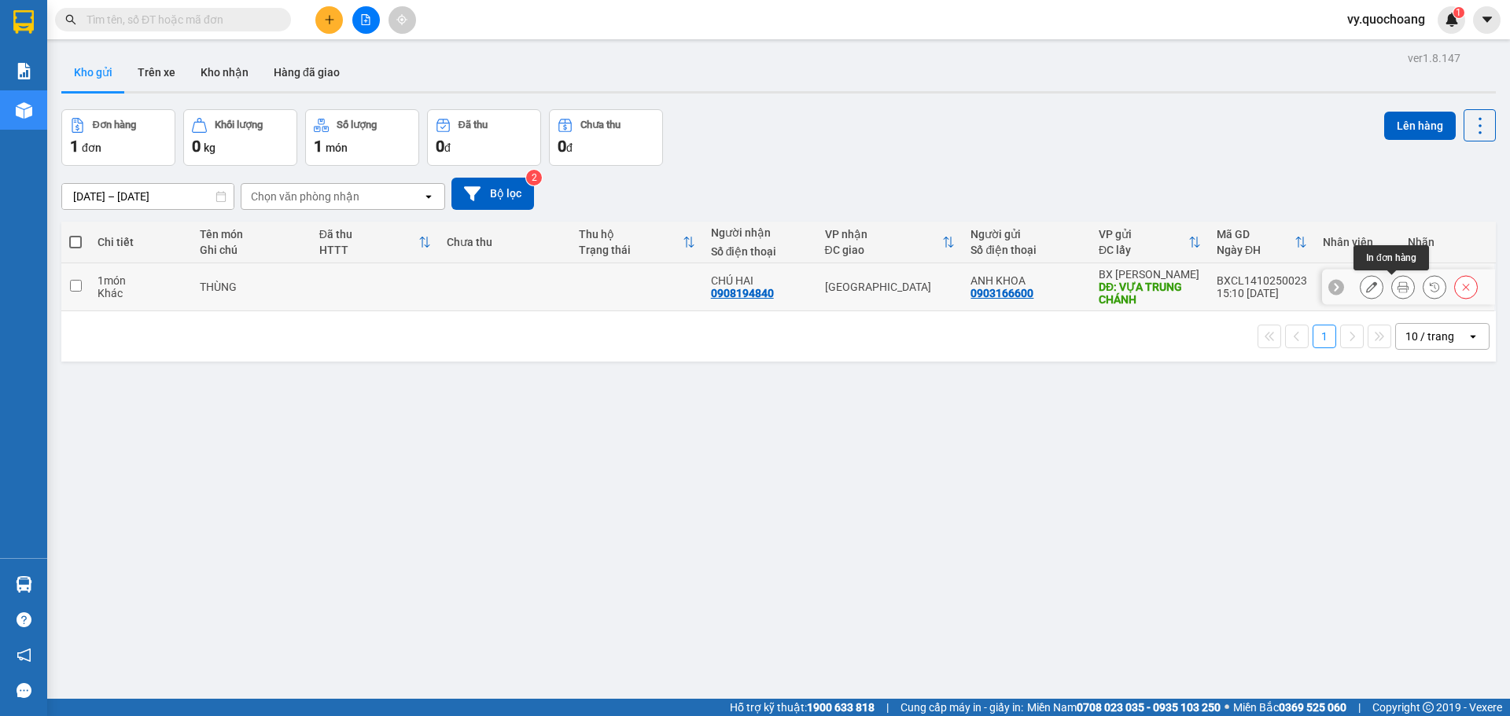
click at [1392, 295] on button at bounding box center [1403, 288] width 22 height 28
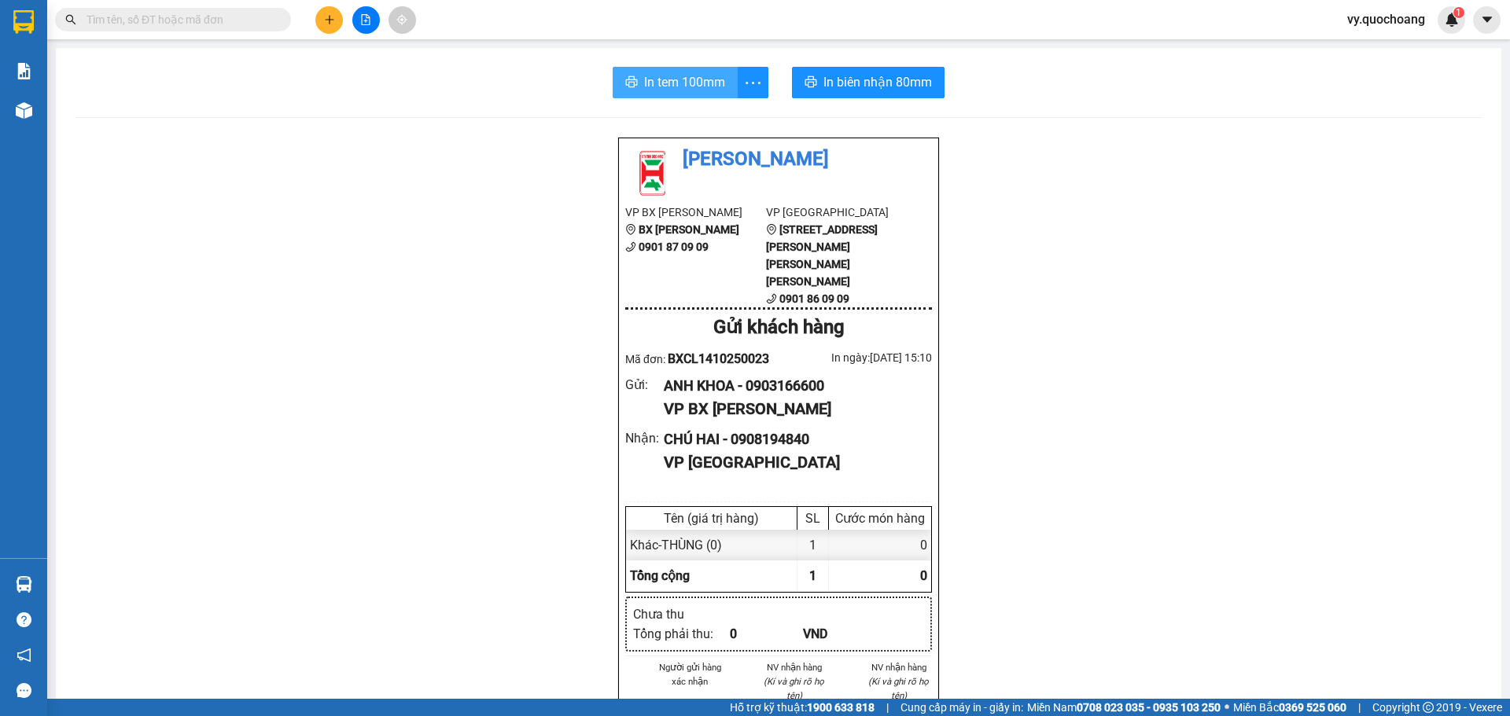
click at [644, 83] on span "In tem 100mm" at bounding box center [684, 82] width 81 height 20
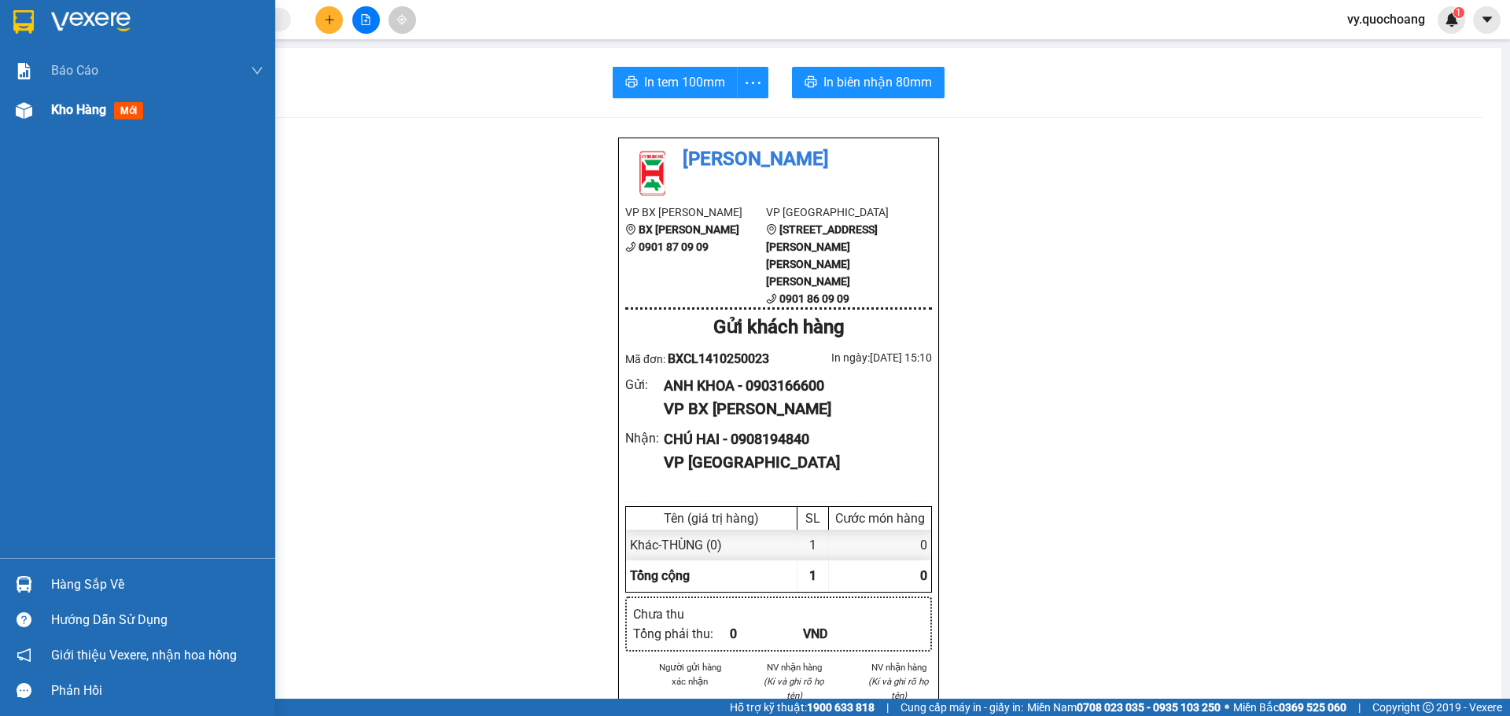
click at [78, 110] on span "Kho hàng" at bounding box center [78, 109] width 55 height 15
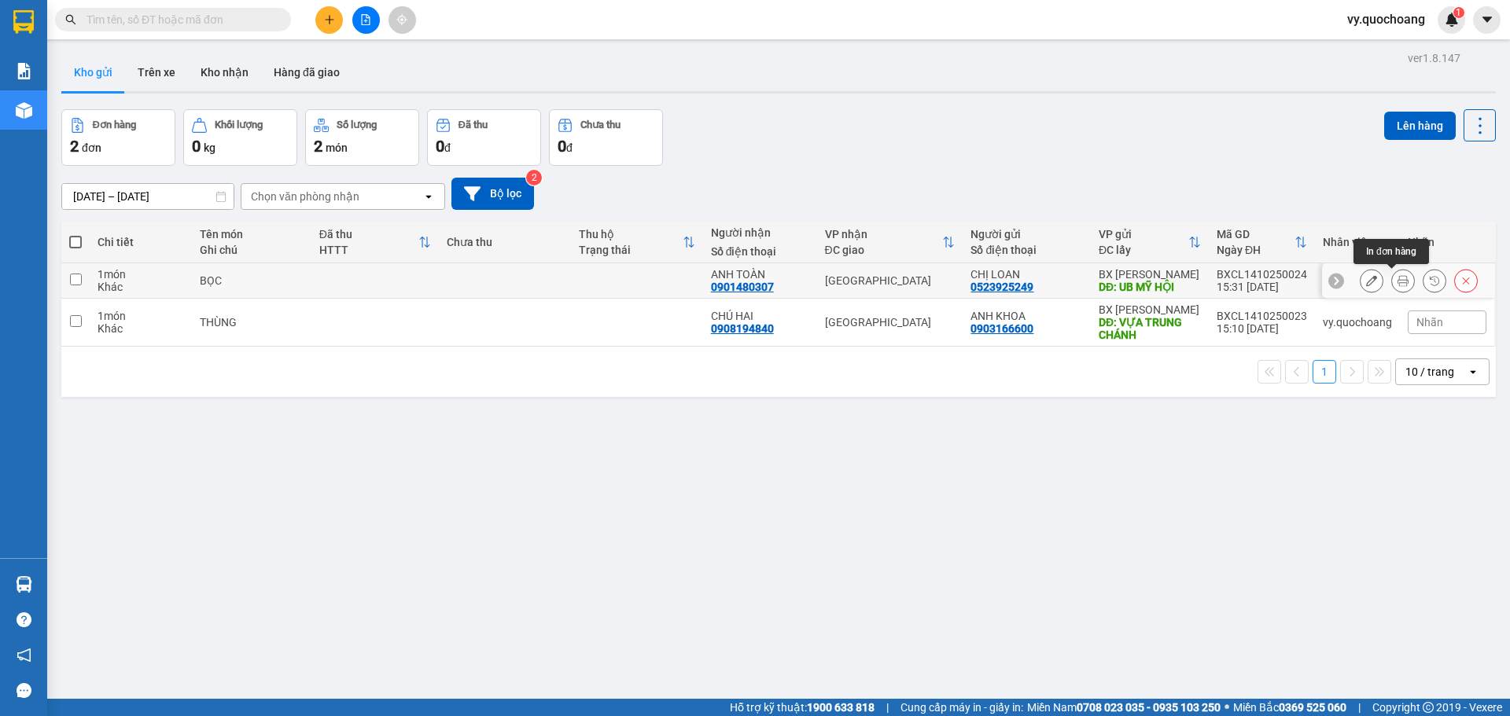
click at [1397, 282] on icon at bounding box center [1402, 280] width 11 height 11
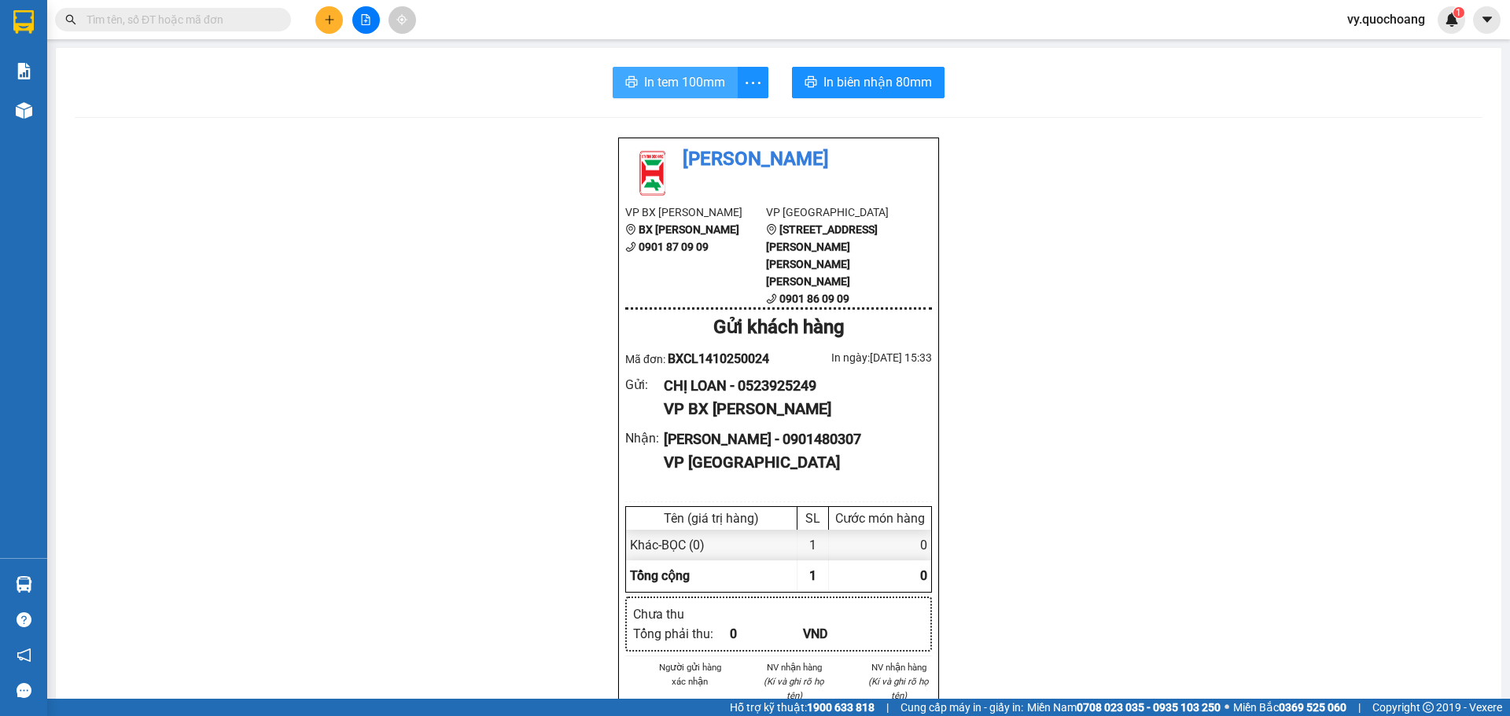
click at [686, 84] on span "In tem 100mm" at bounding box center [684, 82] width 81 height 20
